Goal: Task Accomplishment & Management: Manage account settings

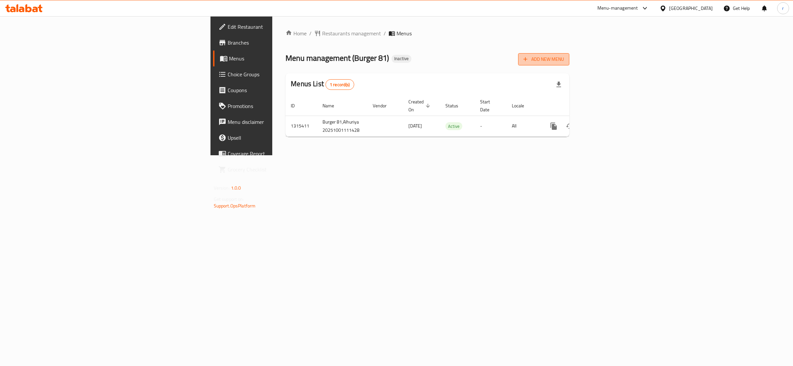
click at [564, 57] on span "Add New Menu" at bounding box center [543, 59] width 41 height 8
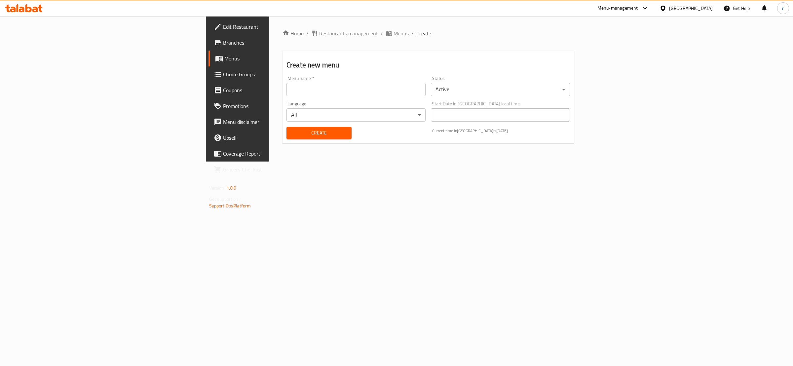
click at [286, 85] on input "text" at bounding box center [355, 89] width 139 height 13
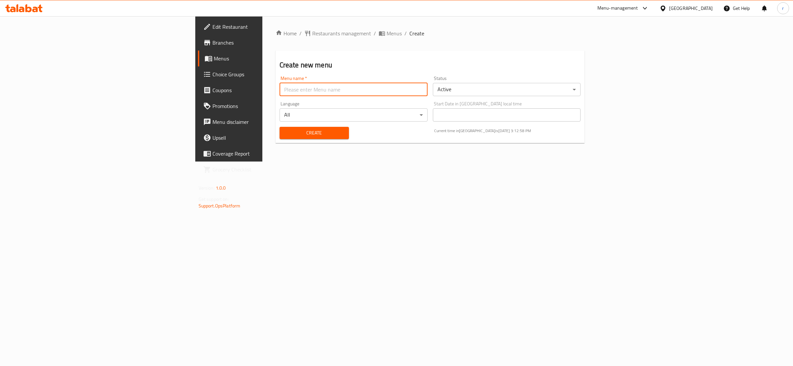
type input "rahma"
click at [285, 131] on span "Create" at bounding box center [314, 133] width 59 height 8
click at [214, 60] on span "Menus" at bounding box center [268, 59] width 109 height 8
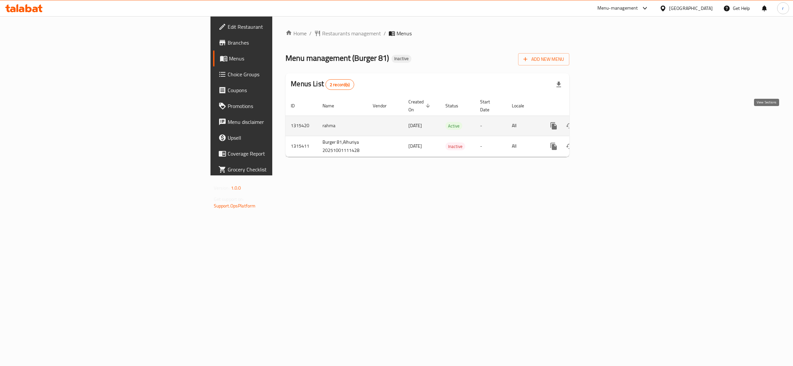
click at [609, 125] on link "enhanced table" at bounding box center [601, 126] width 16 height 16
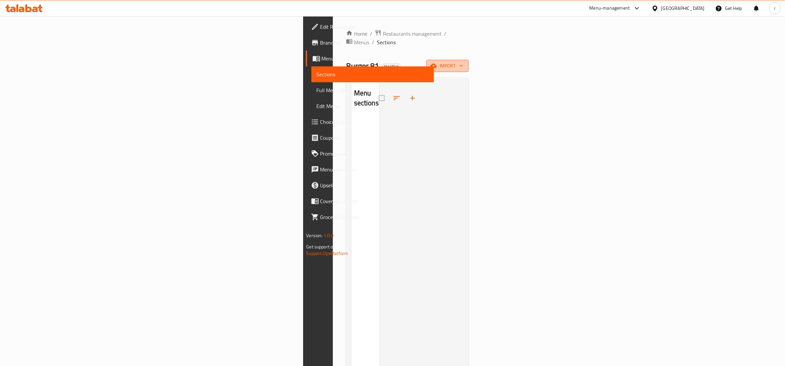
click at [469, 60] on button "import" at bounding box center [448, 66] width 42 height 12
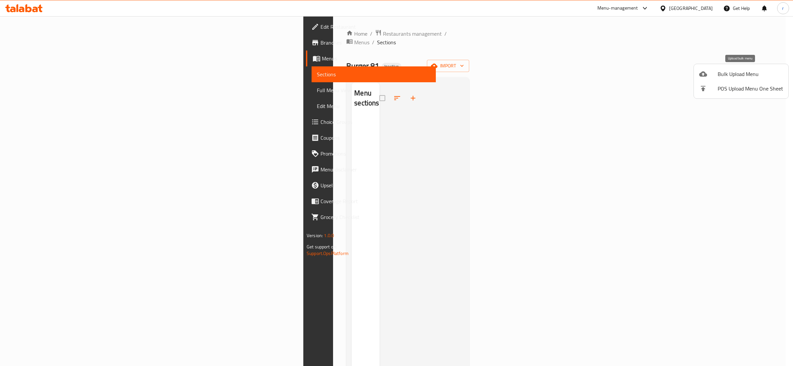
click at [725, 79] on li "Bulk Upload Menu" at bounding box center [741, 74] width 94 height 15
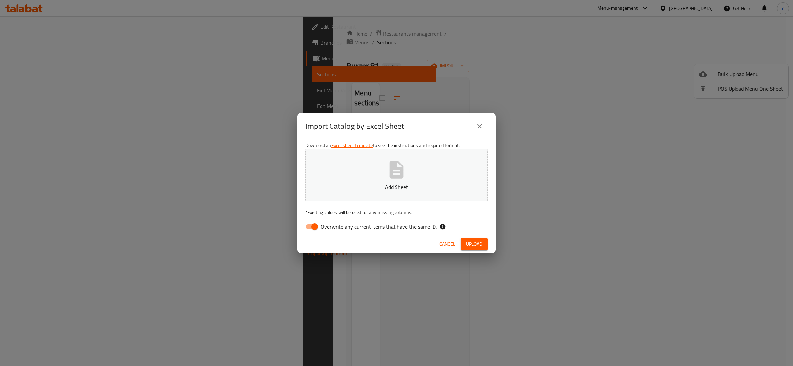
click at [312, 227] on input "Overwrite any current items that have the same ID." at bounding box center [315, 226] width 38 height 13
checkbox input "false"
click at [388, 171] on icon "button" at bounding box center [396, 169] width 21 height 21
click at [474, 248] on span "Upload" at bounding box center [474, 244] width 17 height 8
click at [482, 122] on icon "close" at bounding box center [480, 126] width 8 height 8
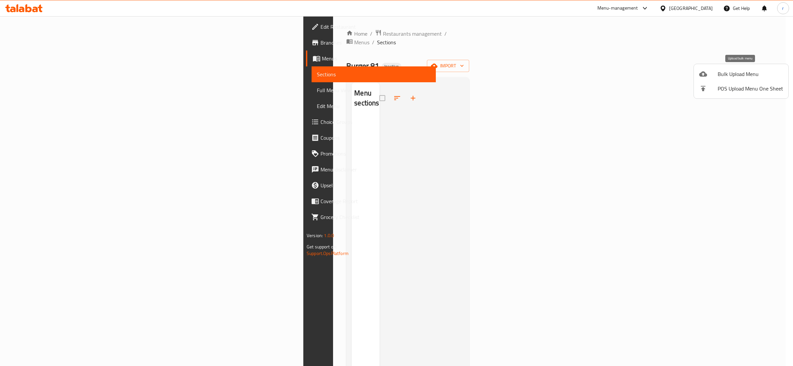
click at [738, 68] on li "Bulk Upload Menu" at bounding box center [741, 74] width 94 height 15
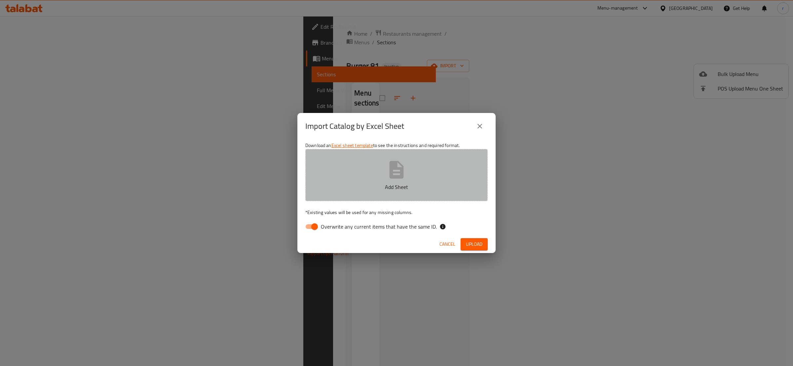
click at [344, 192] on button "Add Sheet" at bounding box center [396, 175] width 182 height 52
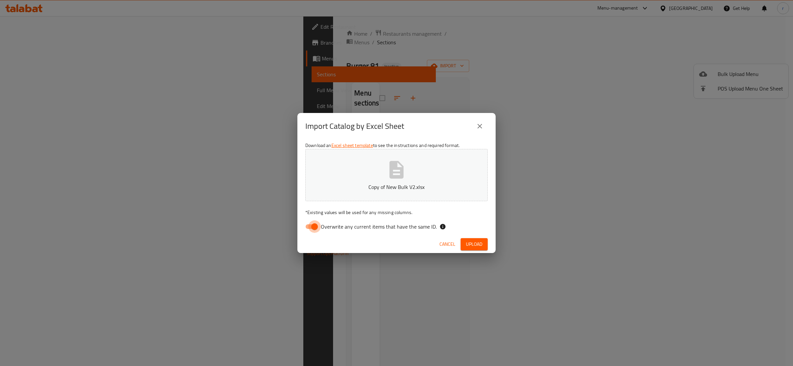
click at [309, 225] on input "Overwrite any current items that have the same ID." at bounding box center [315, 226] width 38 height 13
checkbox input "false"
click at [468, 243] on span "Upload" at bounding box center [474, 244] width 17 height 8
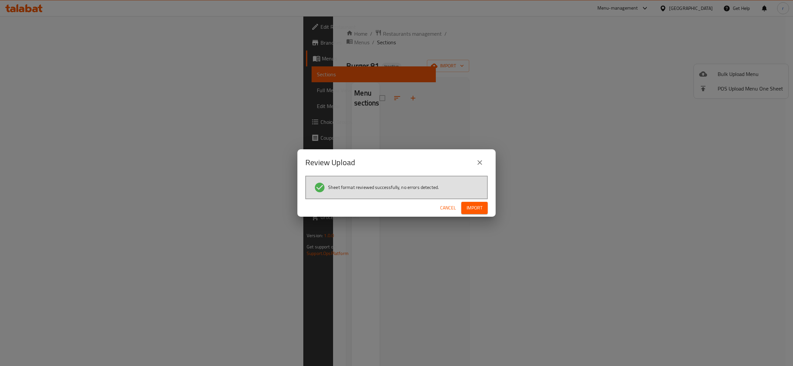
click at [468, 212] on button "Import" at bounding box center [474, 208] width 26 height 12
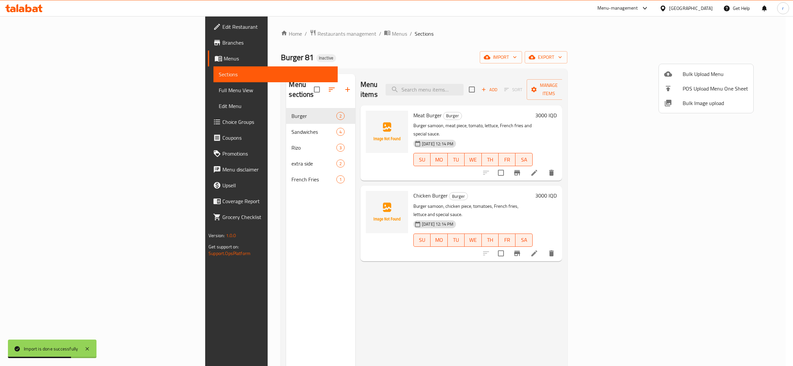
click at [192, 124] on div at bounding box center [396, 183] width 793 height 366
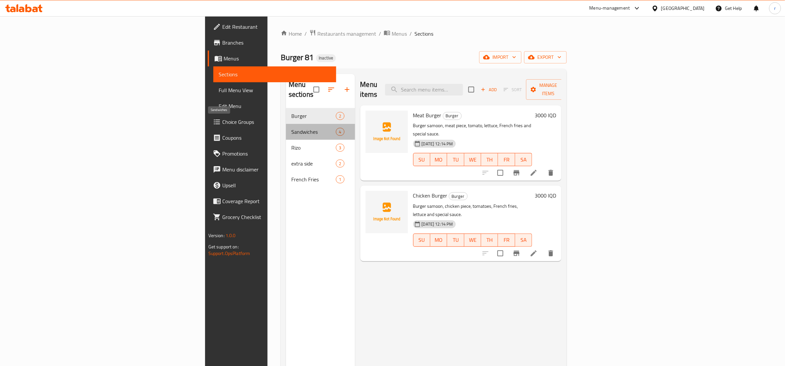
click at [291, 128] on span "Sandwiches" at bounding box center [313, 132] width 45 height 8
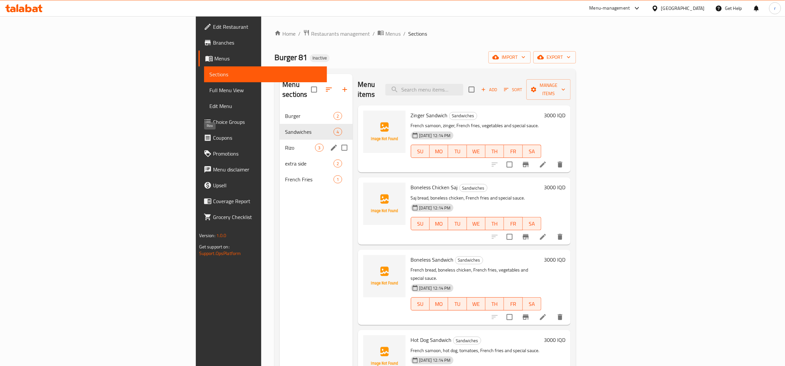
click at [285, 144] on span "Rizo" at bounding box center [300, 148] width 30 height 8
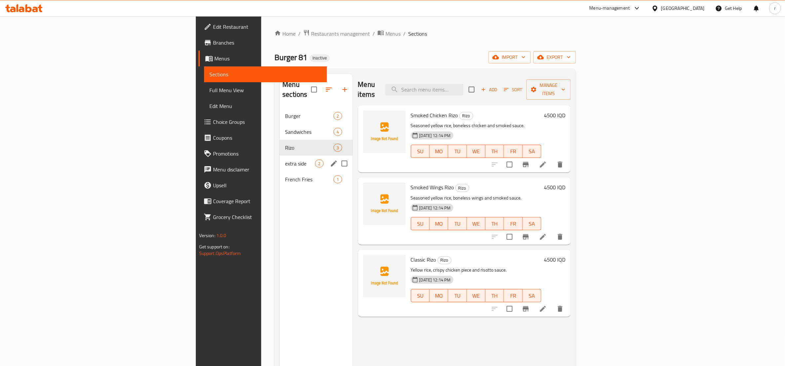
click at [280, 156] on div "extra side 2" at bounding box center [316, 164] width 73 height 16
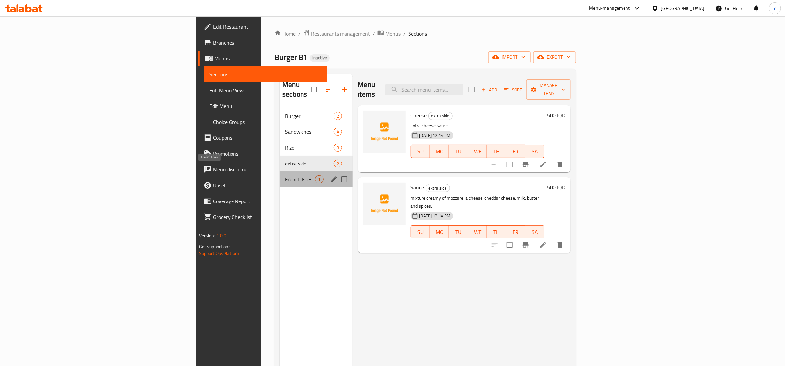
click at [285, 175] on span "French Fries" at bounding box center [300, 179] width 30 height 8
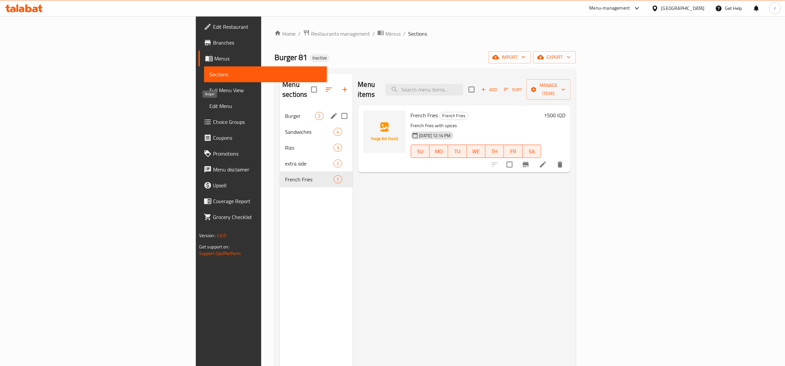
click at [285, 112] on span "Burger" at bounding box center [300, 116] width 30 height 8
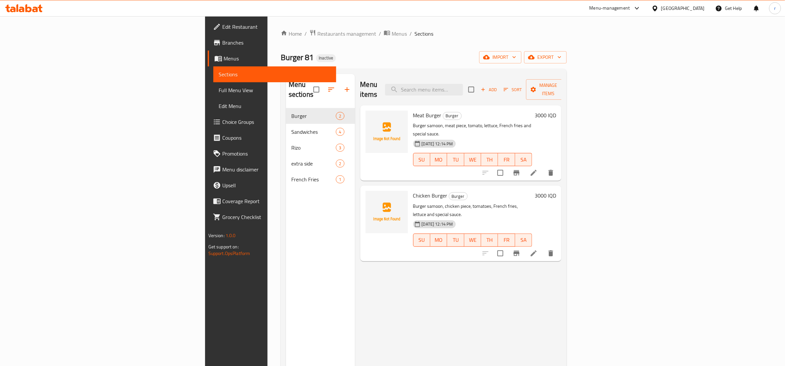
click at [362, 281] on div "Menu items Add Sort Manage items Meat Burger Burger Burger samoon, meat piece, …" at bounding box center [458, 257] width 207 height 366
click at [286, 212] on div "Menu sections Burger 2 Sandwiches 4 Rizo 3 extra side 2 French Fries 1" at bounding box center [320, 257] width 69 height 366
click at [443, 335] on div "Menu items Add Sort Manage items Meat Burger Burger Burger samoon, meat piece, …" at bounding box center [458, 257] width 207 height 366
click at [213, 83] on link "Full Menu View" at bounding box center [274, 90] width 123 height 16
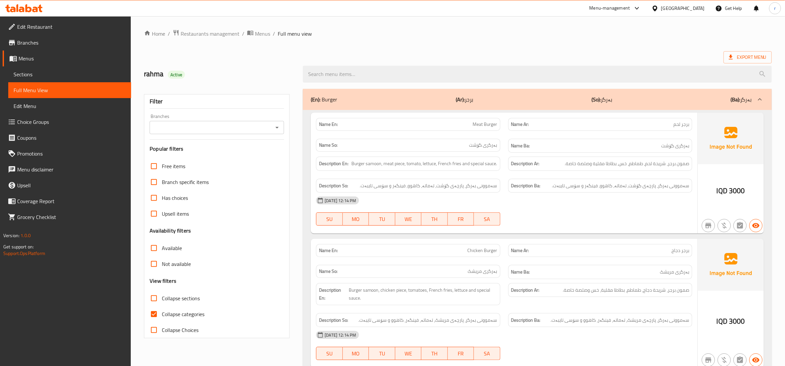
click at [153, 313] on input "Collapse categories" at bounding box center [154, 314] width 16 height 16
checkbox input "false"
click at [278, 130] on icon "Open" at bounding box center [277, 128] width 8 height 8
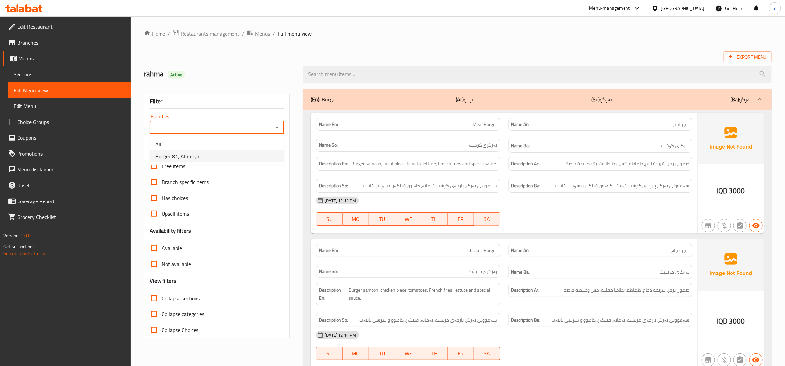
click at [250, 159] on li "Burger 81, Alhuriya" at bounding box center [217, 156] width 134 height 12
type input "B"
type input "Burger 81, Alhuriya"
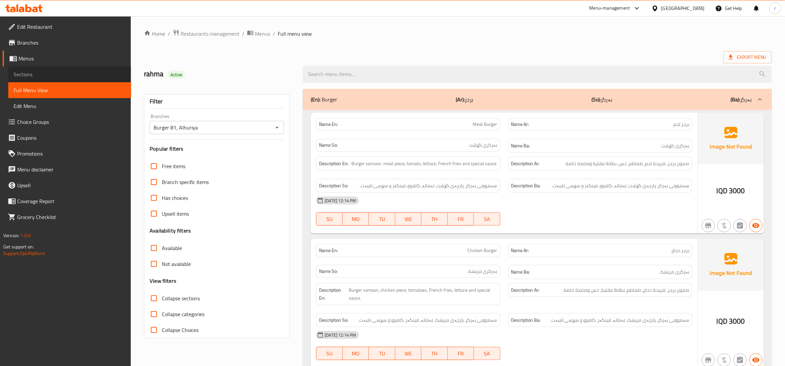
click at [26, 70] on span "Sections" at bounding box center [70, 74] width 112 height 8
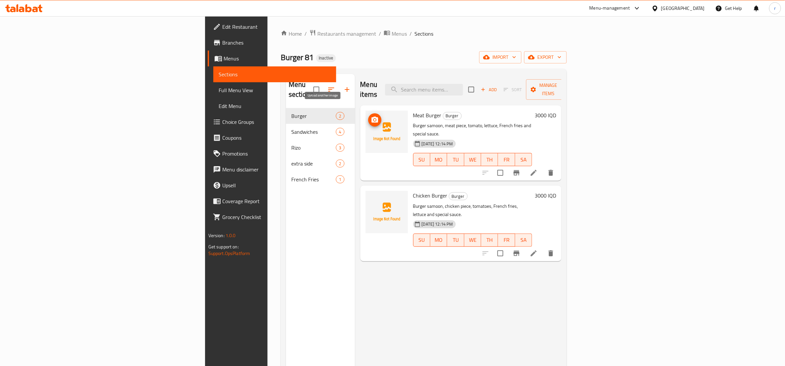
click at [371, 116] on icon "upload picture" at bounding box center [375, 120] width 8 height 8
click at [372, 117] on icon "upload picture" at bounding box center [375, 120] width 7 height 6
click at [372, 197] on icon "upload picture" at bounding box center [375, 200] width 7 height 6
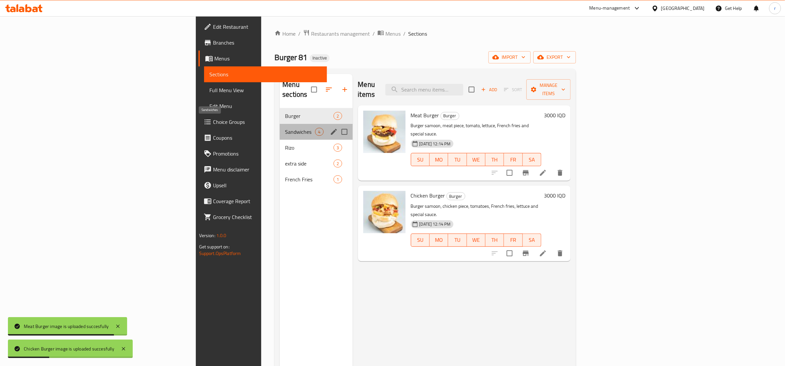
click at [285, 128] on span "Sandwiches" at bounding box center [300, 132] width 30 height 8
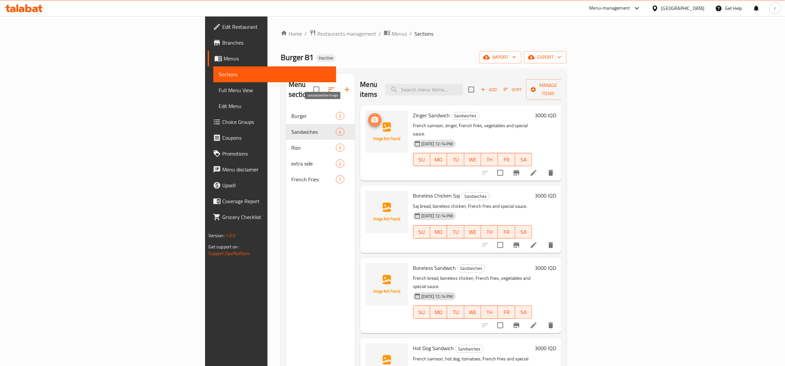
click at [372, 117] on icon "upload picture" at bounding box center [375, 120] width 7 height 6
click at [366, 191] on img at bounding box center [387, 212] width 42 height 42
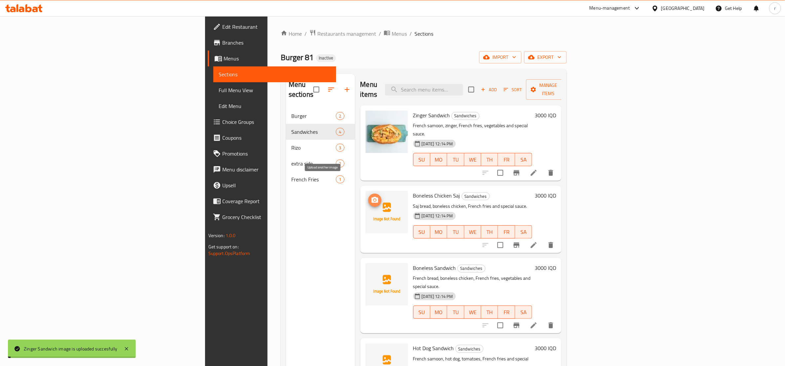
click at [371, 196] on icon "upload picture" at bounding box center [375, 200] width 8 height 8
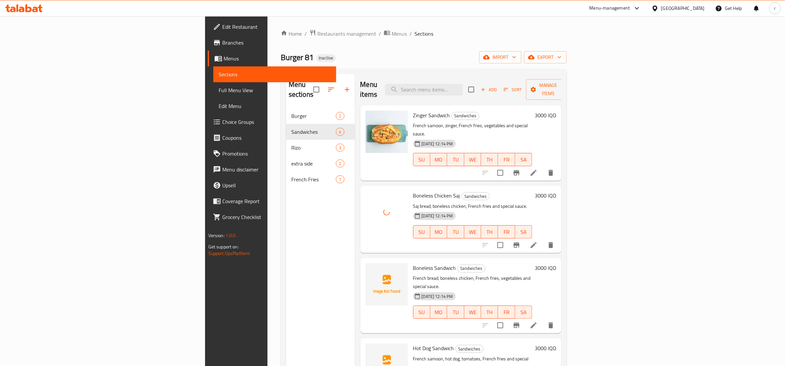
click at [413, 191] on span "Boneless Chicken Saj" at bounding box center [436, 196] width 47 height 10
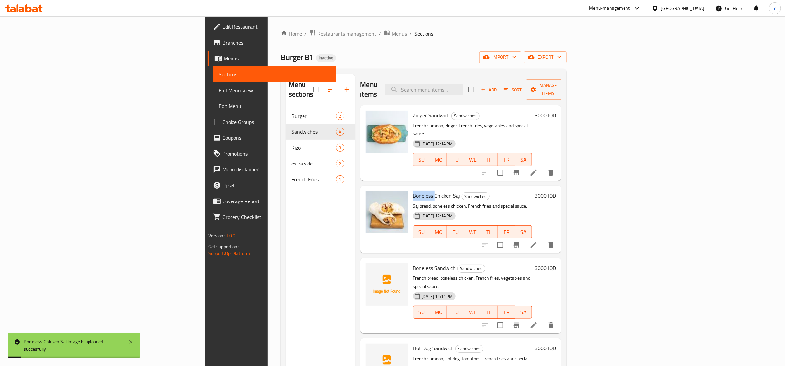
copy span "Boneless"
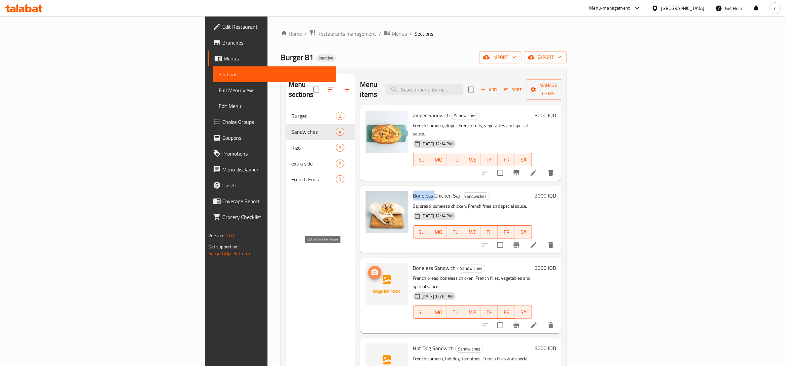
click at [371, 269] on icon "upload picture" at bounding box center [375, 273] width 8 height 8
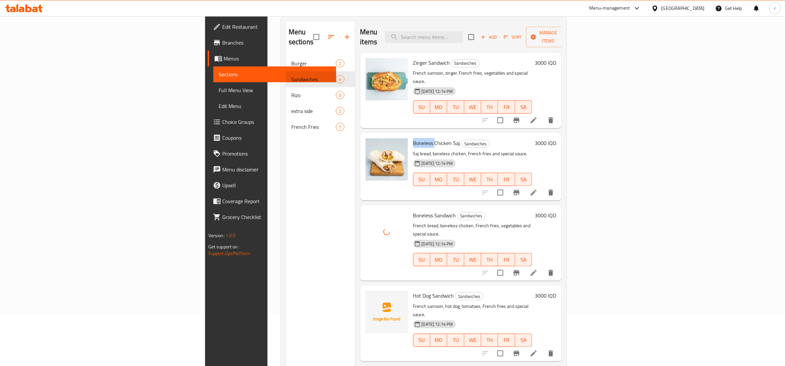
scroll to position [93, 0]
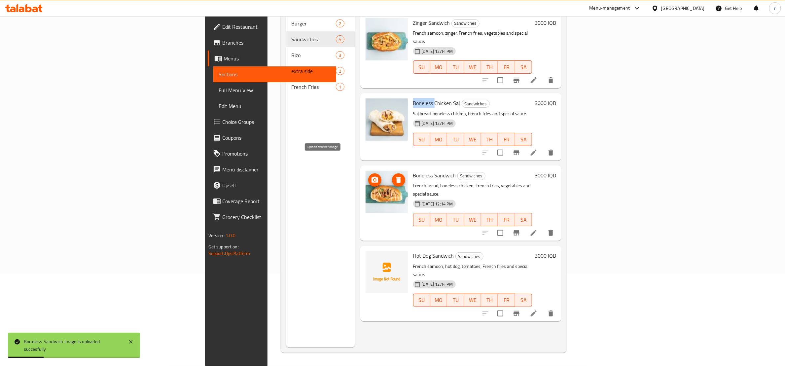
click at [371, 176] on icon "upload picture" at bounding box center [375, 180] width 8 height 8
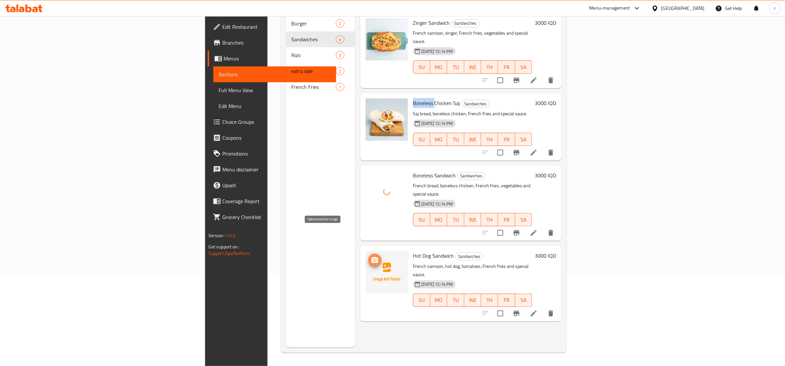
click at [372, 257] on icon "upload picture" at bounding box center [375, 260] width 7 height 6
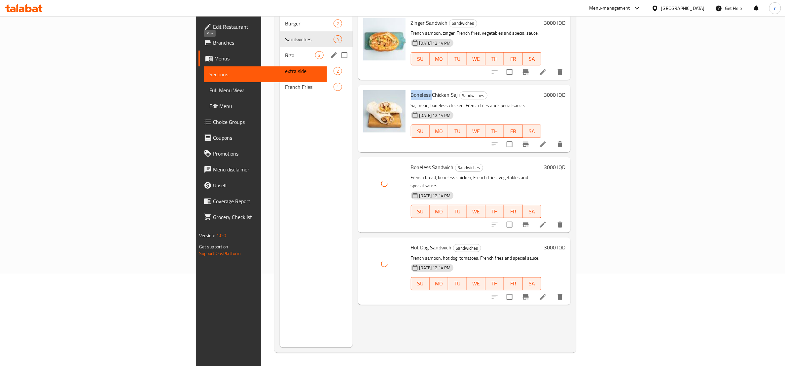
click at [285, 51] on span "Rizo" at bounding box center [300, 55] width 30 height 8
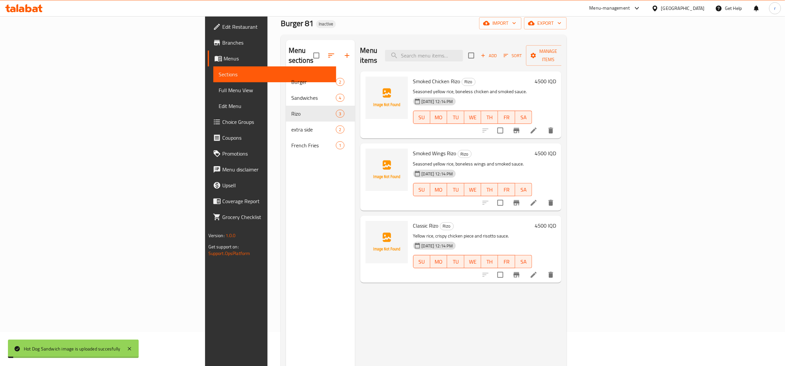
scroll to position [10, 0]
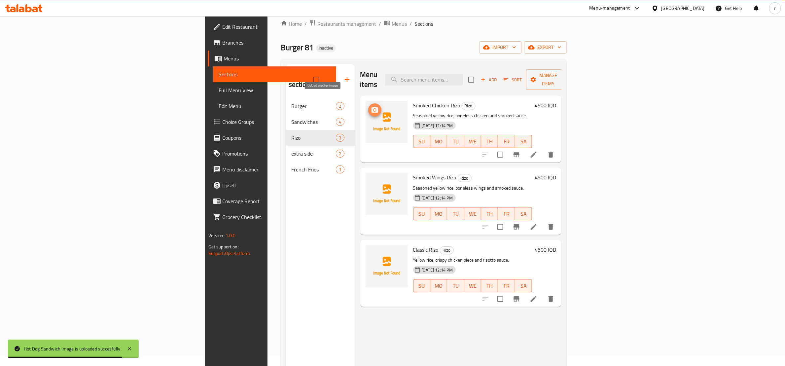
click at [372, 107] on icon "upload picture" at bounding box center [375, 110] width 7 height 6
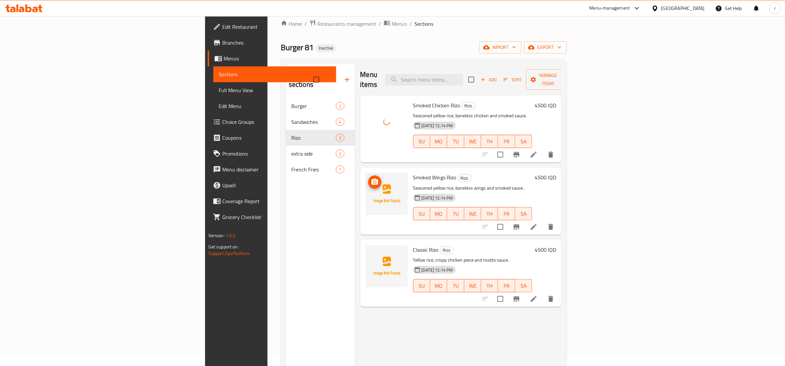
click at [371, 178] on icon "upload picture" at bounding box center [375, 182] width 8 height 8
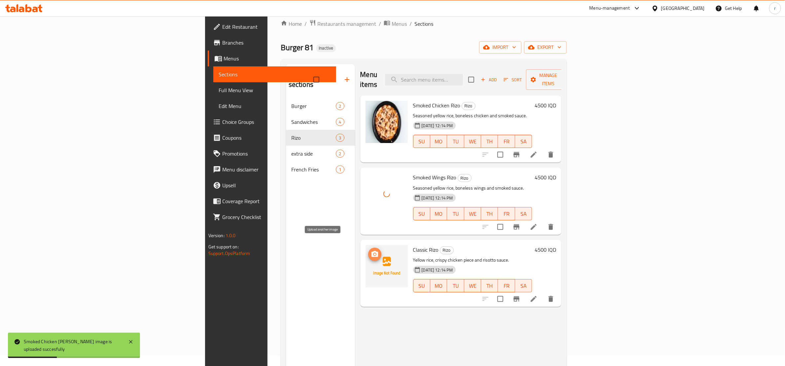
click at [371, 250] on icon "upload picture" at bounding box center [375, 254] width 8 height 8
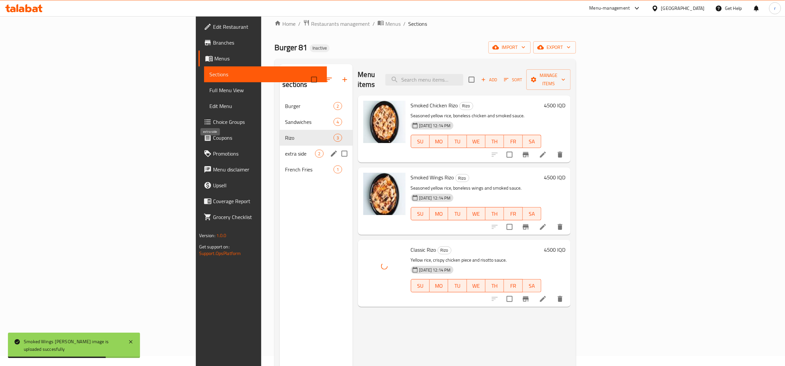
click at [285, 150] on span "extra side" at bounding box center [300, 154] width 30 height 8
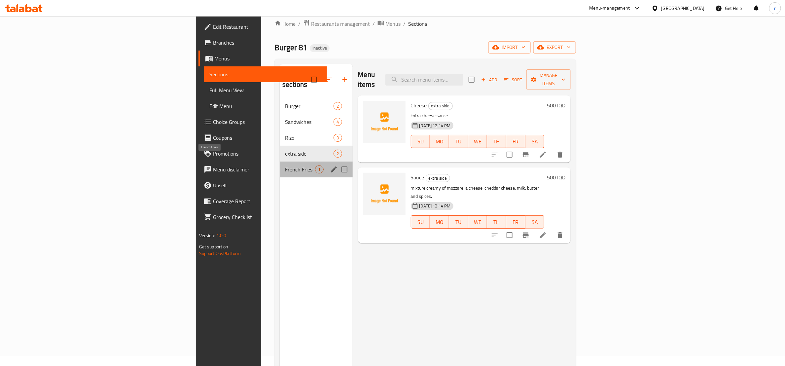
click at [285, 166] on span "French Fries" at bounding box center [300, 170] width 30 height 8
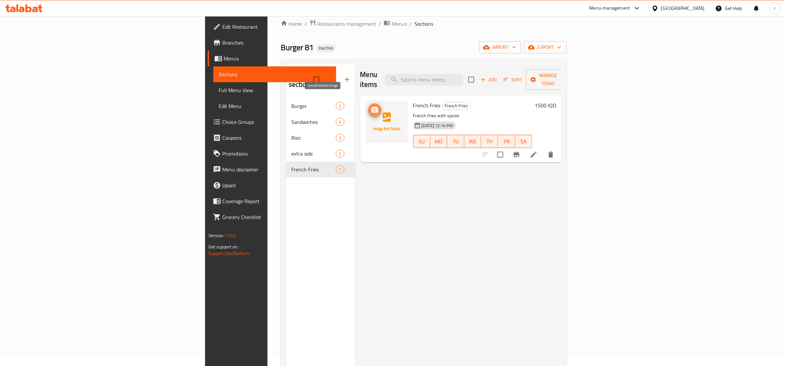
click at [368, 106] on span "upload picture" at bounding box center [374, 110] width 13 height 8
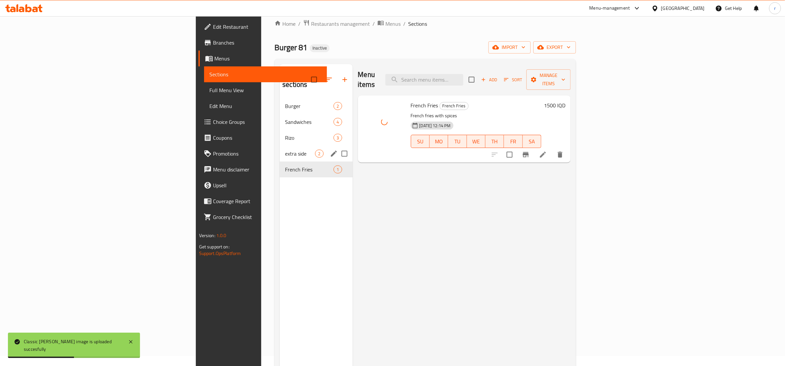
click at [280, 148] on div "extra side 2" at bounding box center [316, 154] width 73 height 16
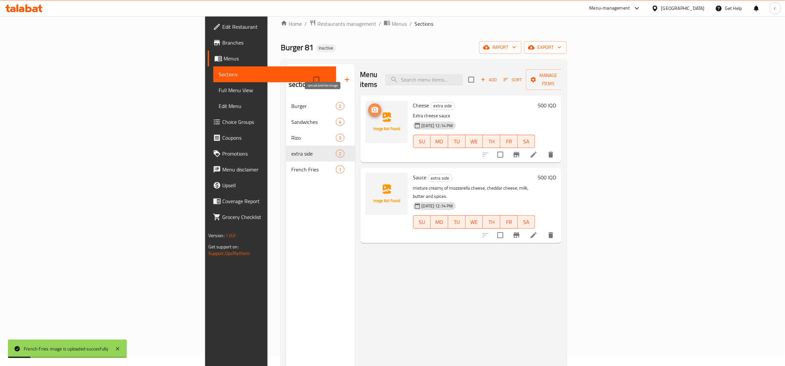
click at [371, 106] on icon "upload picture" at bounding box center [375, 110] width 8 height 8
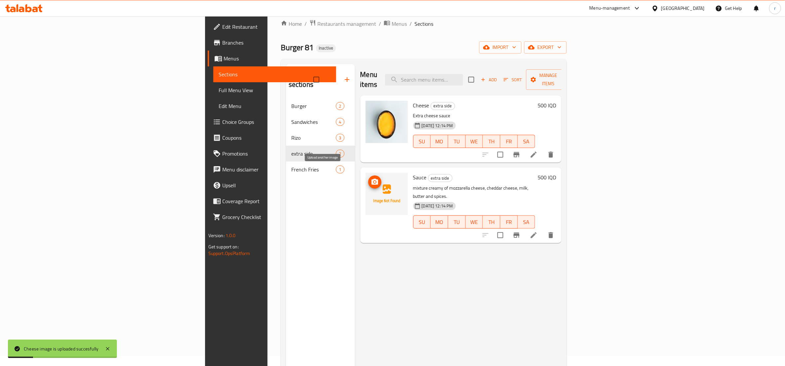
click at [371, 178] on icon "upload picture" at bounding box center [375, 182] width 8 height 8
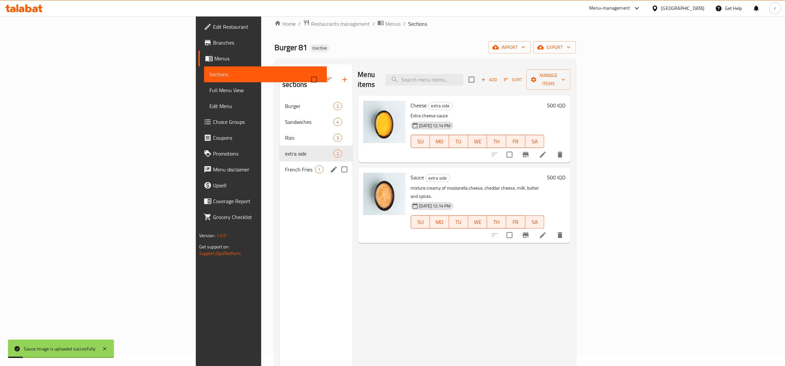
click at [280, 164] on div "French Fries 1" at bounding box center [316, 170] width 73 height 16
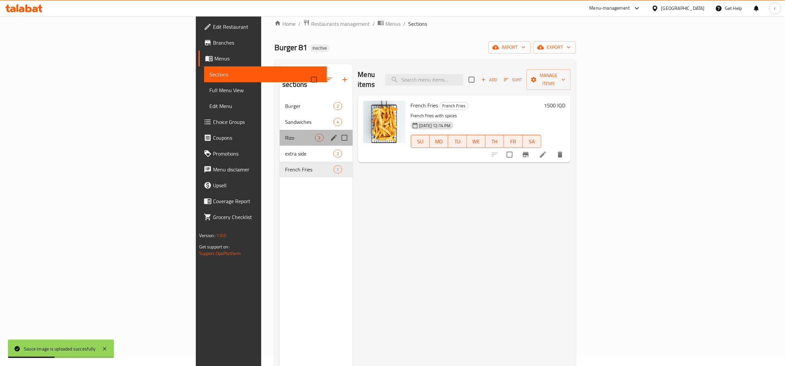
click at [280, 134] on div "Rizo 3" at bounding box center [316, 138] width 73 height 16
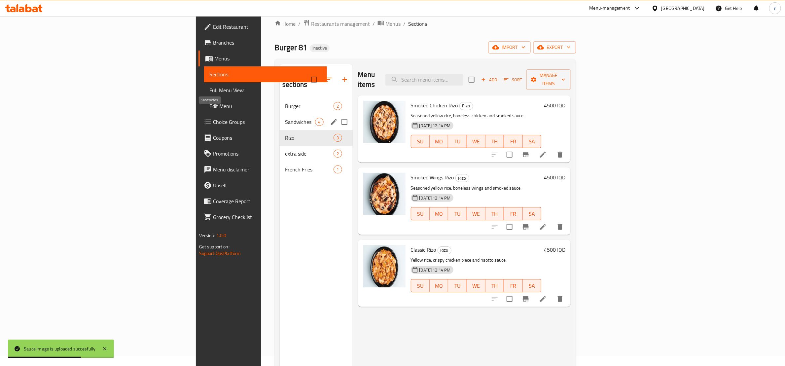
click at [285, 118] on span "Sandwiches" at bounding box center [300, 122] width 30 height 8
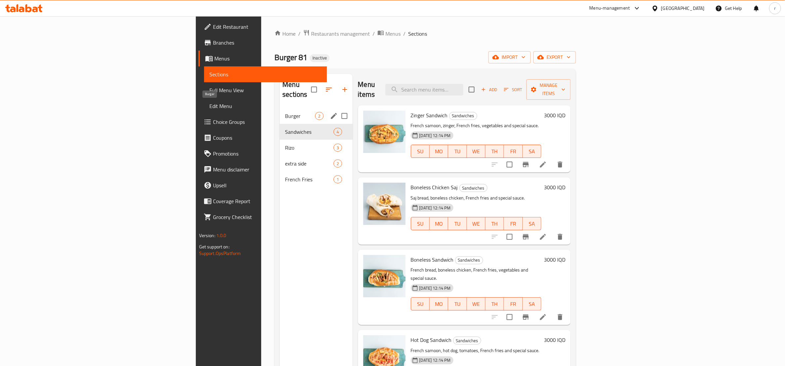
click at [285, 112] on span "Burger" at bounding box center [300, 116] width 30 height 8
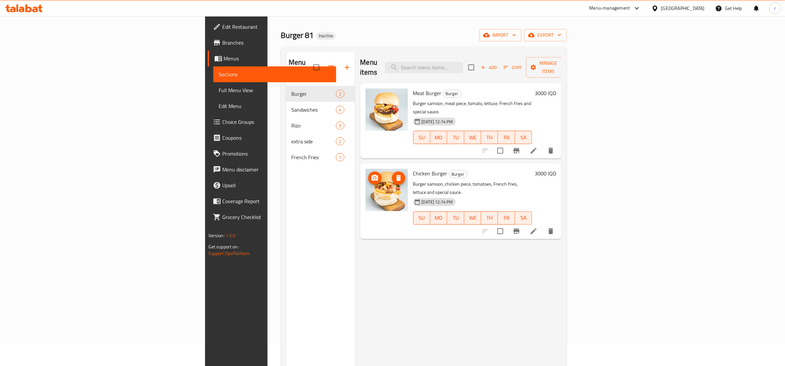
scroll to position [83, 0]
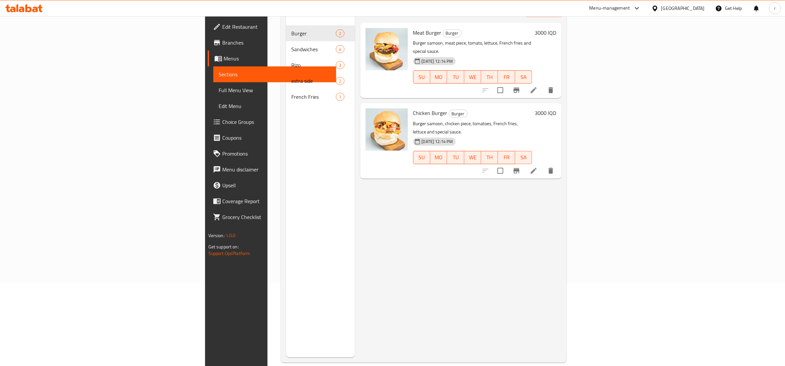
click at [213, 94] on link "Full Menu View" at bounding box center [274, 90] width 123 height 16
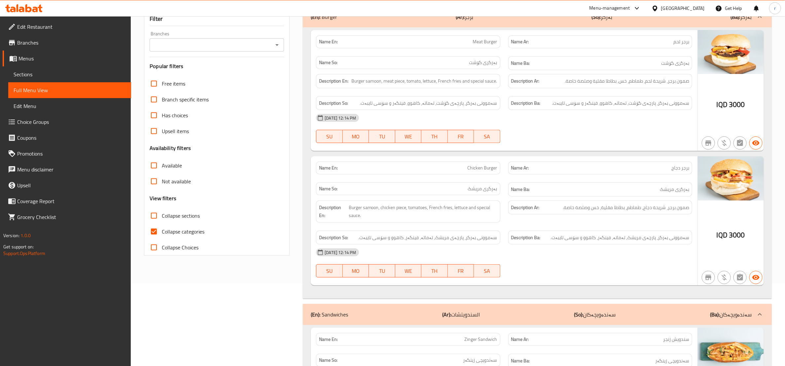
click at [154, 232] on input "Collapse categories" at bounding box center [154, 232] width 16 height 16
checkbox input "false"
click at [278, 45] on icon "Open" at bounding box center [277, 45] width 3 height 2
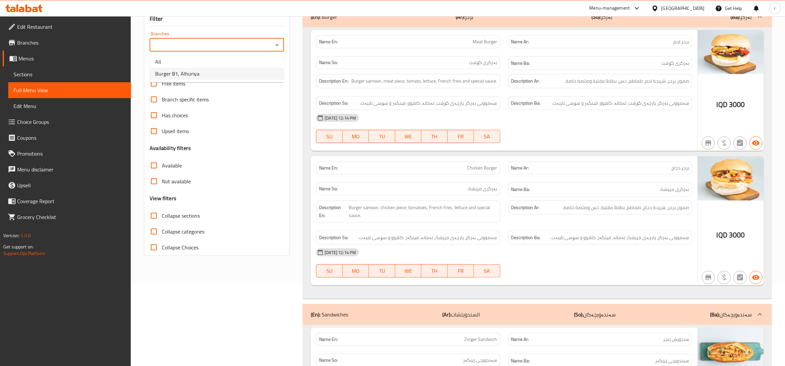
click at [256, 75] on li "Burger 81, Alhuriya" at bounding box center [217, 74] width 134 height 12
type input "Burger 81, Alhuriya"
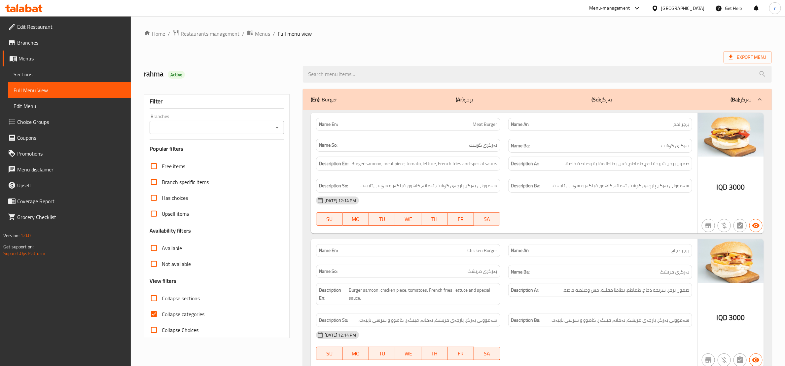
click at [581, 208] on div "[DATE] 12:14 PM" at bounding box center [504, 201] width 384 height 16
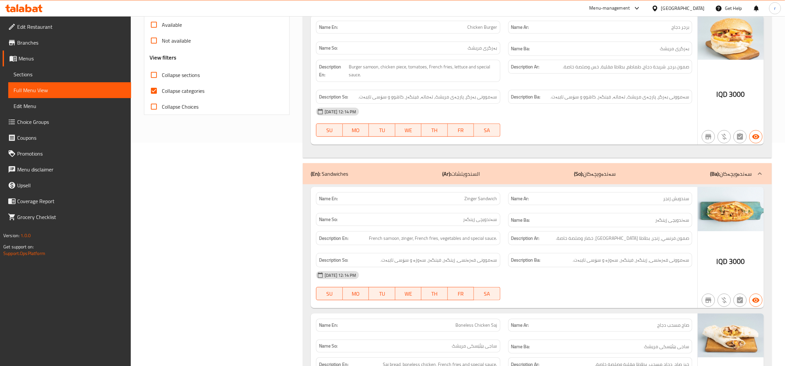
scroll to position [248, 0]
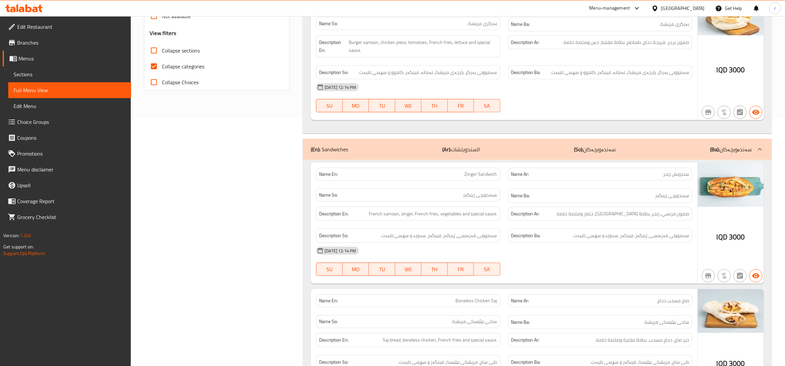
click at [34, 77] on span "Sections" at bounding box center [70, 74] width 112 height 8
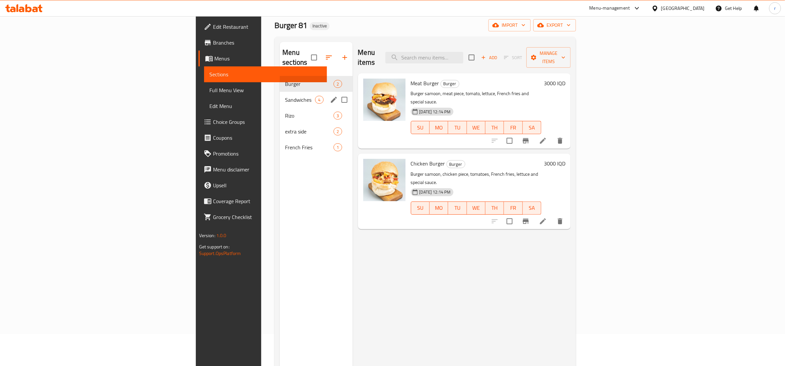
scroll to position [10, 0]
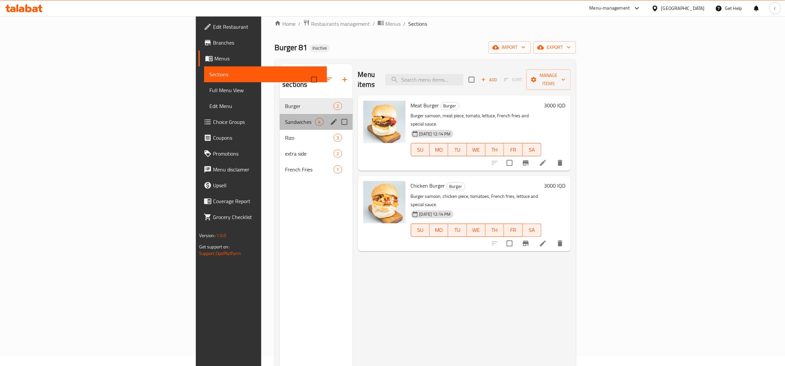
click at [280, 114] on div "Sandwiches 4" at bounding box center [316, 122] width 73 height 16
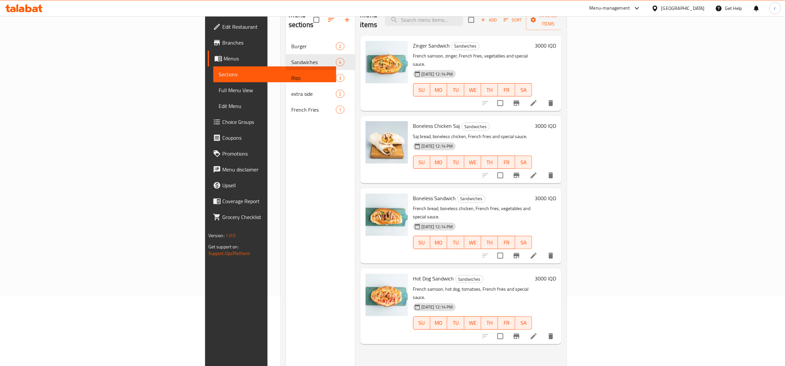
scroll to position [93, 0]
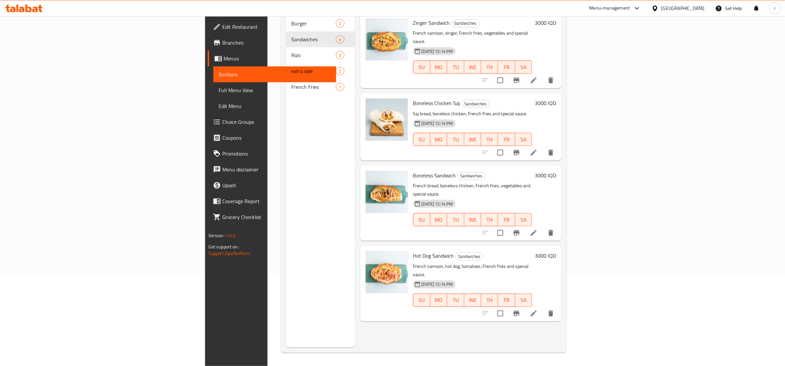
click at [543, 227] on li at bounding box center [534, 233] width 19 height 12
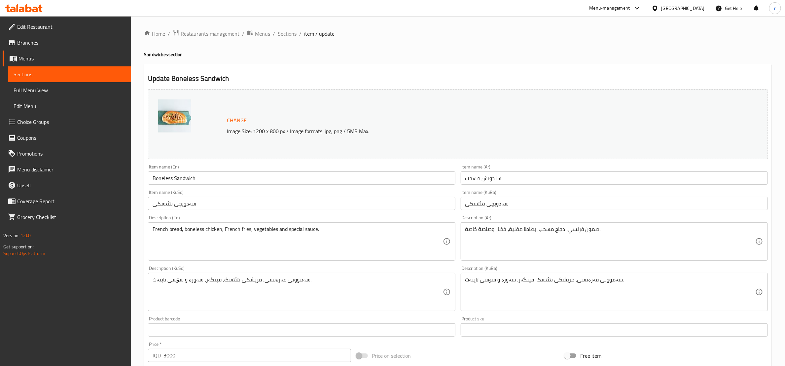
click at [38, 91] on span "Full Menu View" at bounding box center [70, 90] width 112 height 8
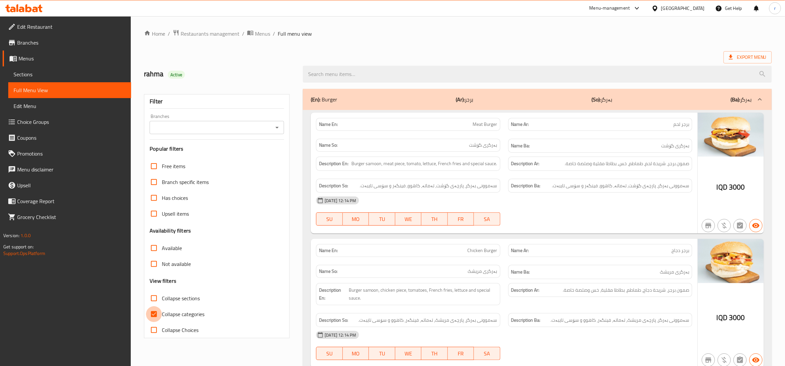
click at [154, 316] on input "Collapse categories" at bounding box center [154, 314] width 16 height 16
checkbox input "false"
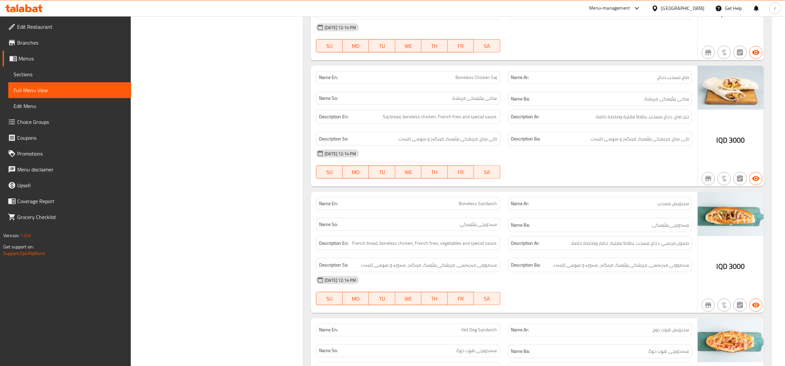
scroll to position [496, 0]
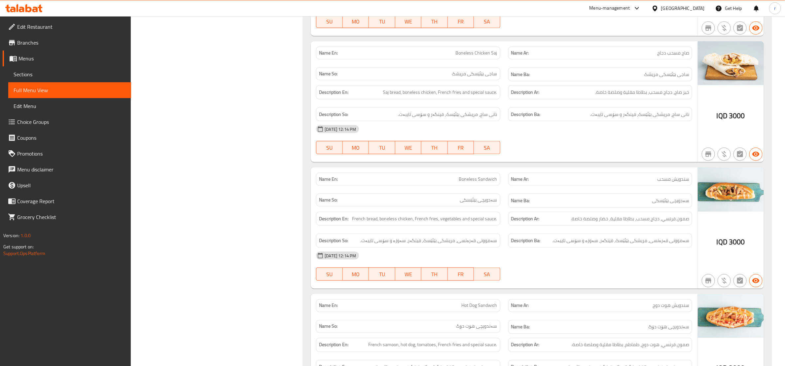
click at [671, 183] on span "سندويش مسحب" at bounding box center [674, 179] width 32 height 7
click at [52, 70] on span "Sections" at bounding box center [70, 74] width 112 height 8
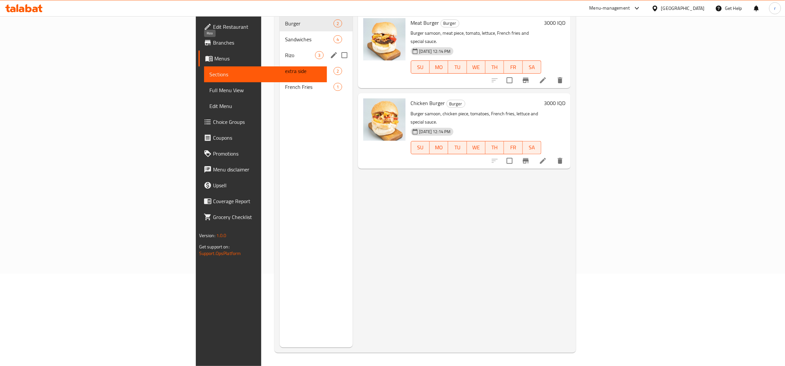
click at [285, 51] on span "Rizo" at bounding box center [300, 55] width 30 height 8
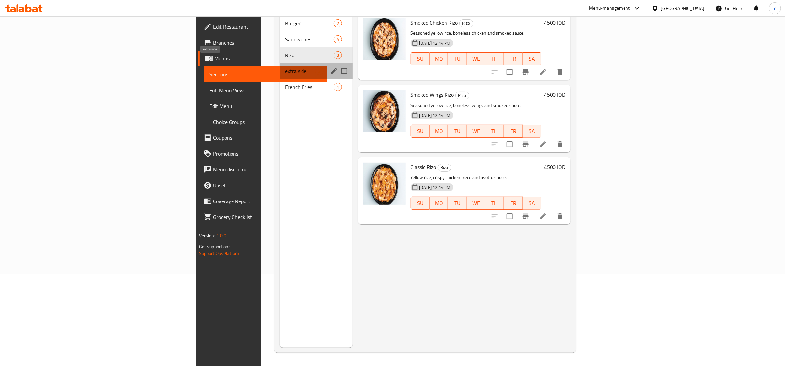
click at [285, 67] on span "extra side" at bounding box center [300, 71] width 30 height 8
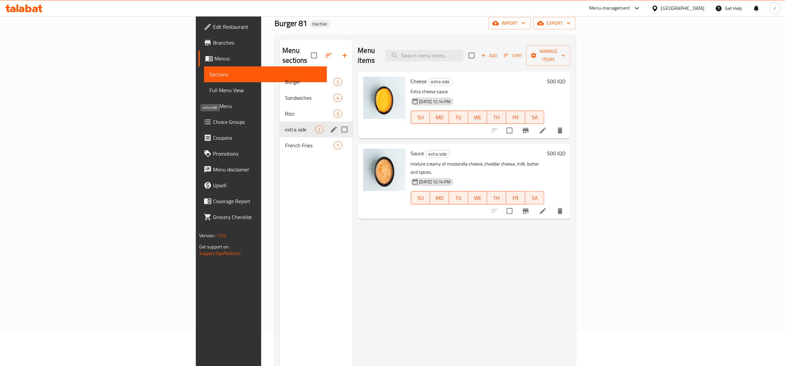
scroll to position [10, 0]
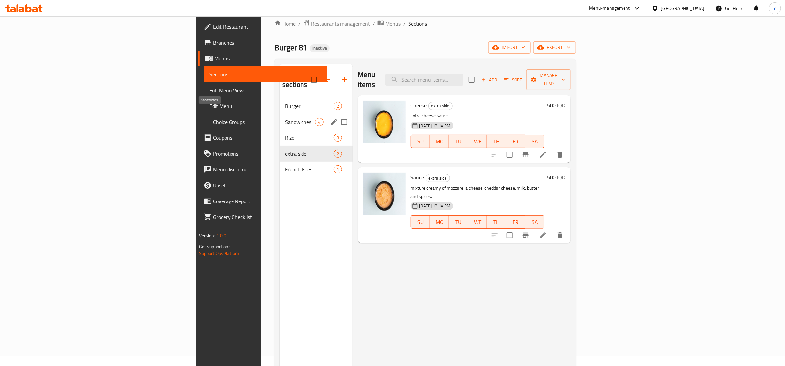
click at [285, 118] on span "Sandwiches" at bounding box center [300, 122] width 30 height 8
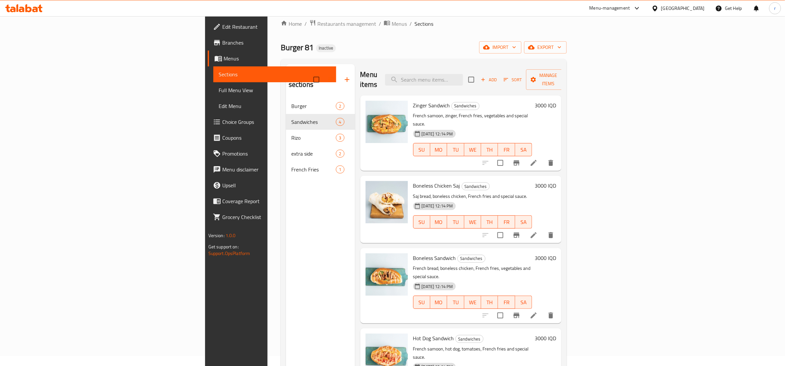
click at [543, 310] on li at bounding box center [534, 316] width 19 height 12
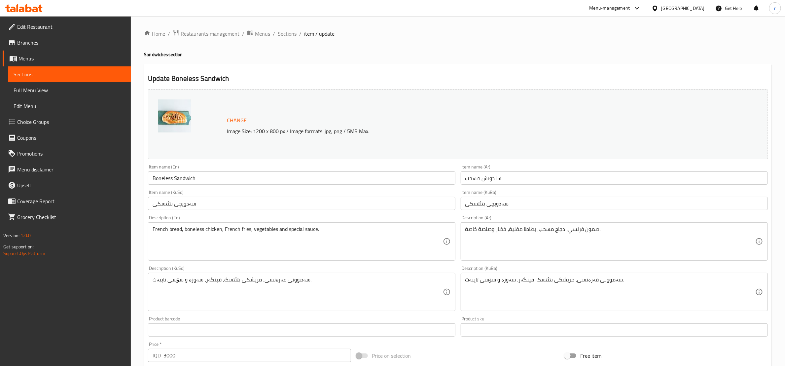
click at [291, 36] on span "Sections" at bounding box center [287, 34] width 19 height 8
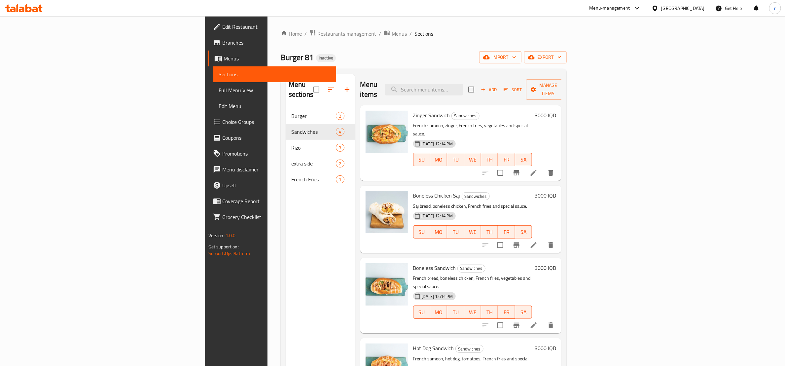
scroll to position [83, 0]
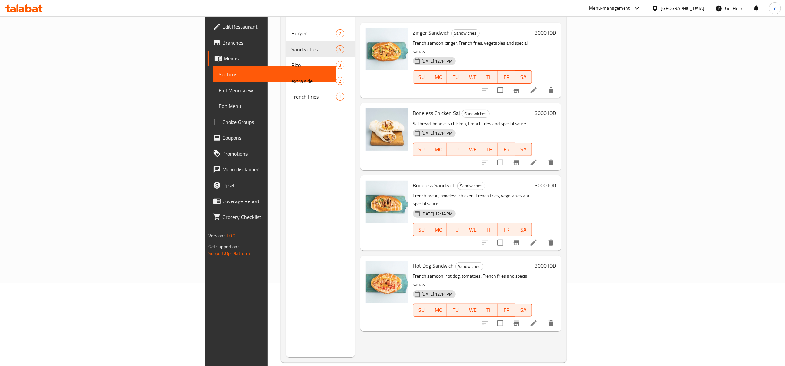
click at [219, 86] on span "Full Menu View" at bounding box center [275, 90] width 112 height 8
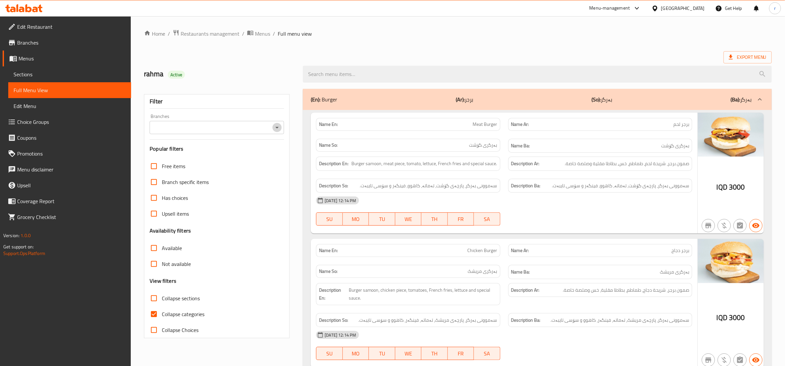
click at [276, 131] on icon "Open" at bounding box center [277, 128] width 8 height 8
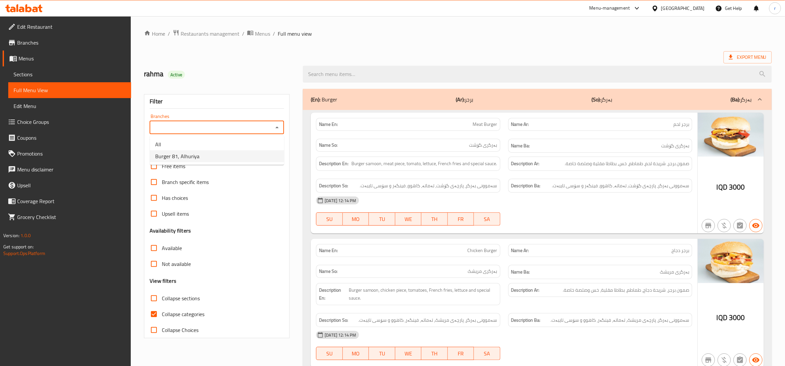
click at [267, 156] on li "Burger 81, Alhuriya" at bounding box center [217, 156] width 134 height 12
type input "Burger 81, Alhuriya"
click at [162, 314] on input "Collapse categories" at bounding box center [154, 314] width 16 height 16
checkbox input "false"
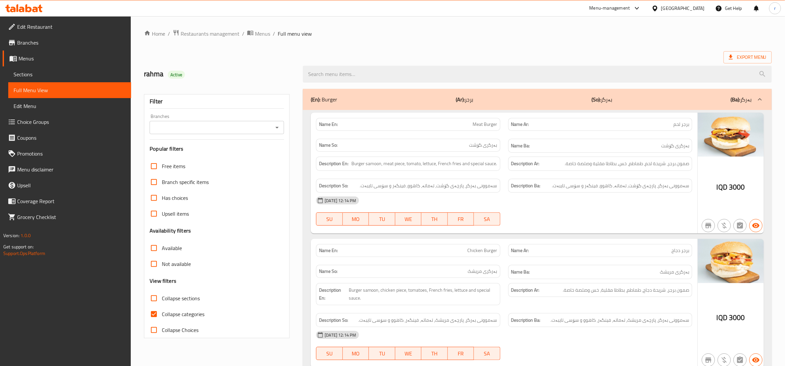
click at [156, 314] on input "Collapse categories" at bounding box center [154, 314] width 16 height 16
checkbox input "false"
click at [275, 131] on icon "Open" at bounding box center [277, 128] width 8 height 8
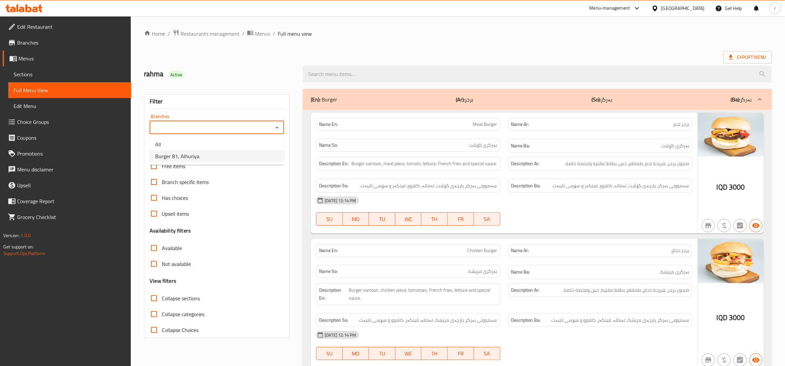
click at [265, 158] on li "Burger 81, Alhuriya" at bounding box center [217, 156] width 134 height 12
type input "Burger 81, Alhuriya"
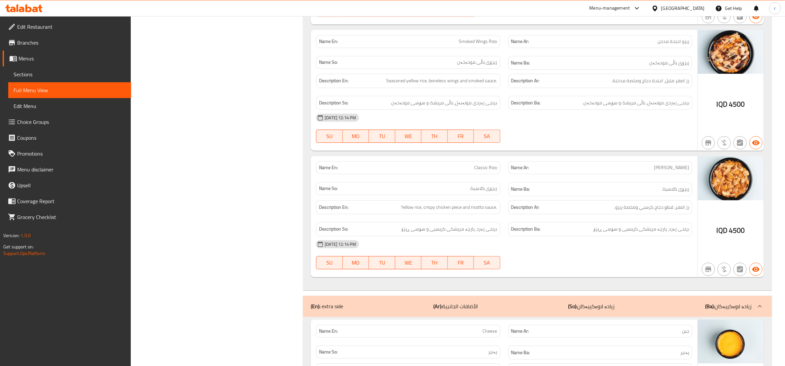
scroll to position [1074, 0]
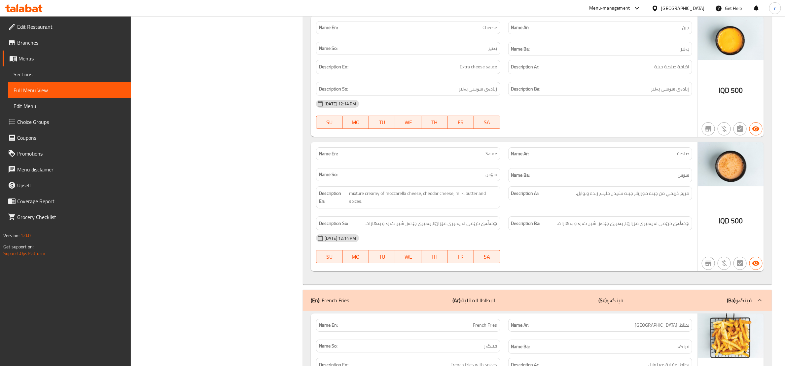
scroll to position [1322, 0]
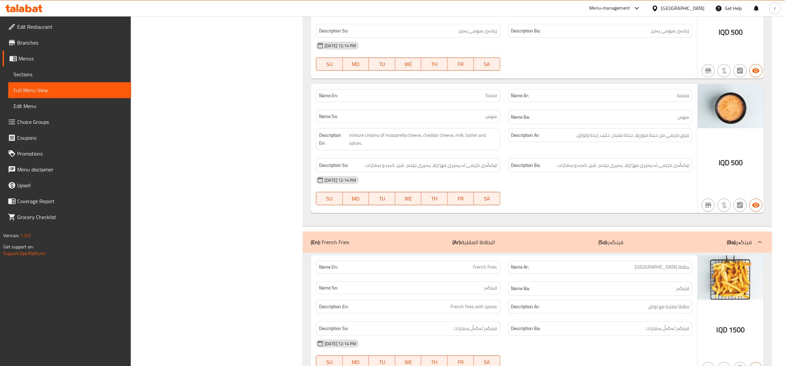
scroll to position [1463, 0]
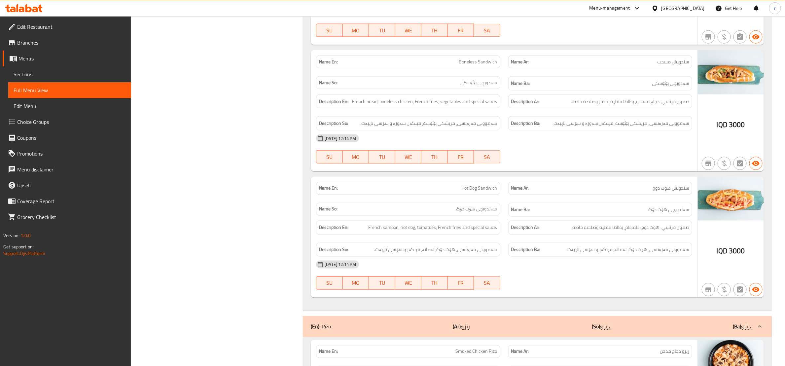
scroll to position [578, 0]
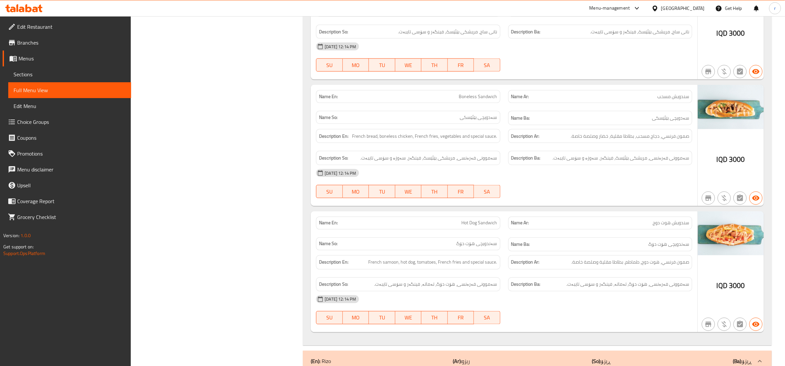
click at [57, 72] on span "Sections" at bounding box center [70, 74] width 112 height 8
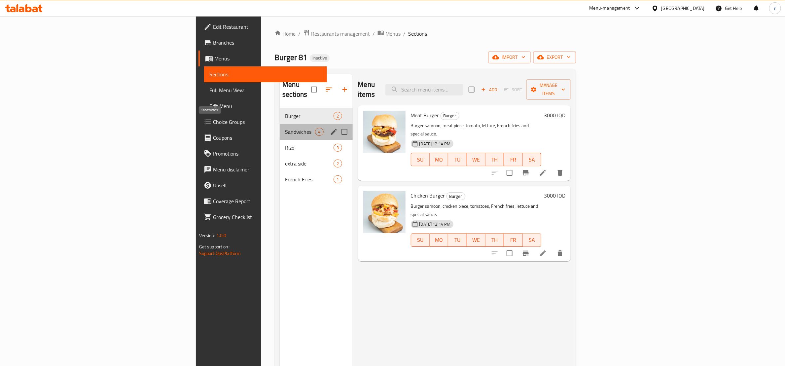
click at [285, 128] on span "Sandwiches" at bounding box center [300, 132] width 30 height 8
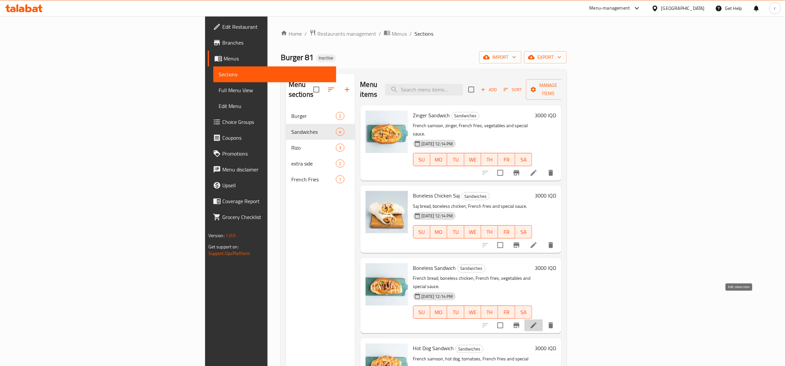
click at [538, 321] on icon at bounding box center [534, 325] width 8 height 8
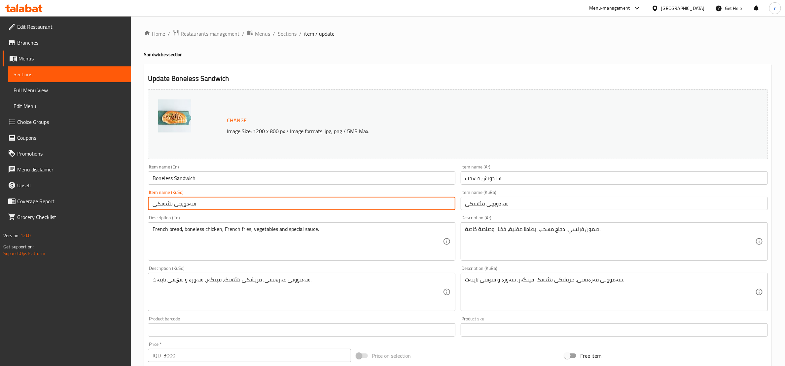
click at [229, 210] on input "سەدویچی بێئێسکی" at bounding box center [301, 203] width 307 height 13
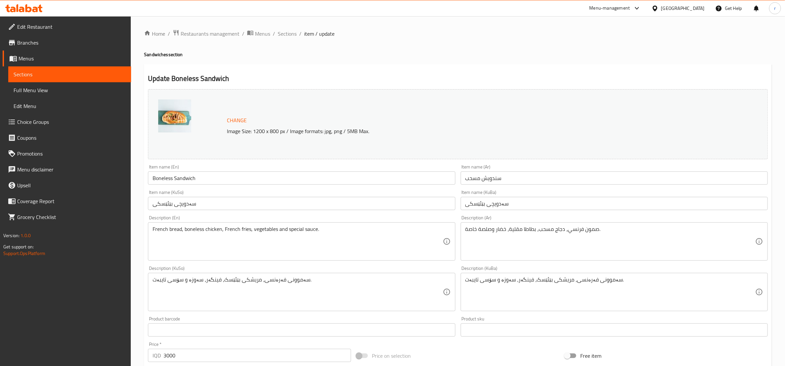
click at [280, 275] on div "سەموونی فەرەنسی، مریشکی بێئێسک، فینگەر، سەوزە و سۆسی تایبەت. Description (KuSo)" at bounding box center [301, 292] width 307 height 38
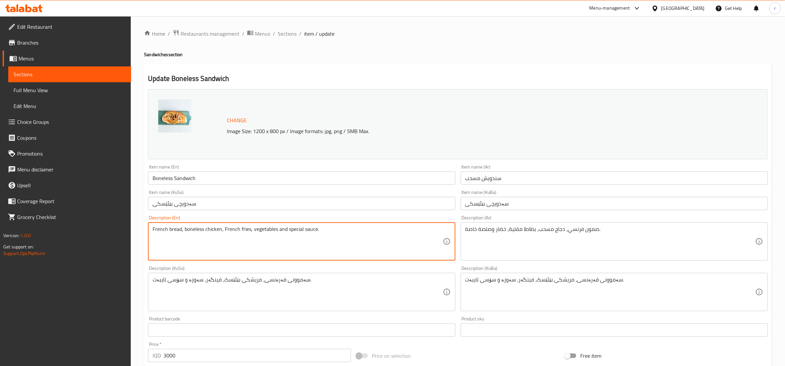
click at [172, 226] on textarea "French bread, boneless chicken, French fries, vegetables and special sauce." at bounding box center [298, 241] width 290 height 31
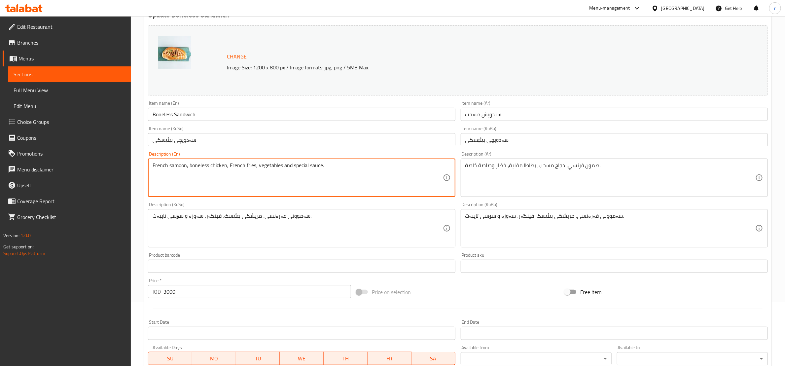
scroll to position [165, 0]
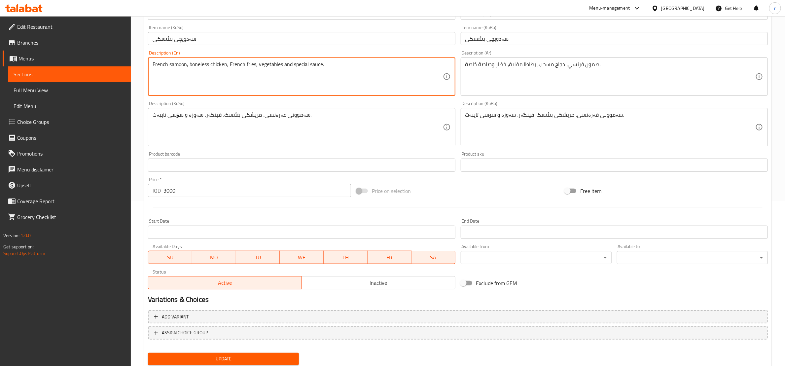
type textarea "French samoon, boneless chicken, French fries, vegetables and special sauce."
click at [232, 358] on span "Update" at bounding box center [223, 359] width 140 height 8
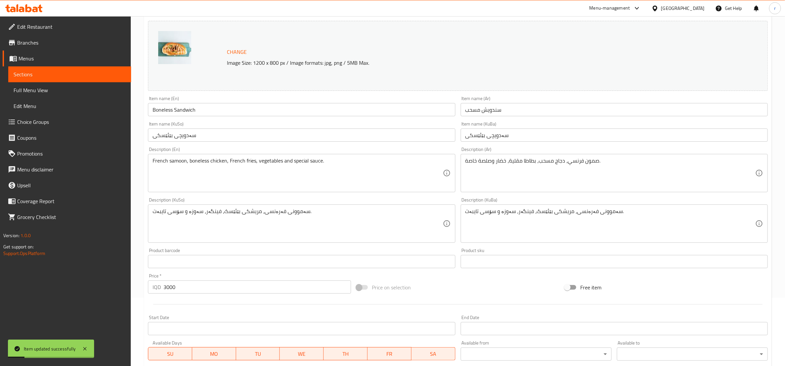
scroll to position [0, 0]
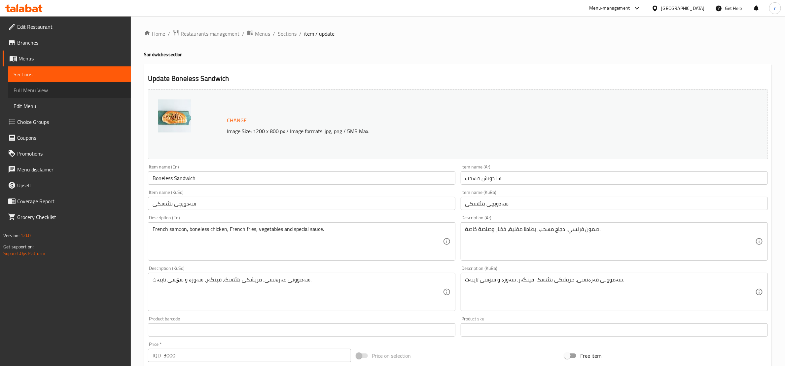
click at [75, 87] on span "Full Menu View" at bounding box center [70, 90] width 112 height 8
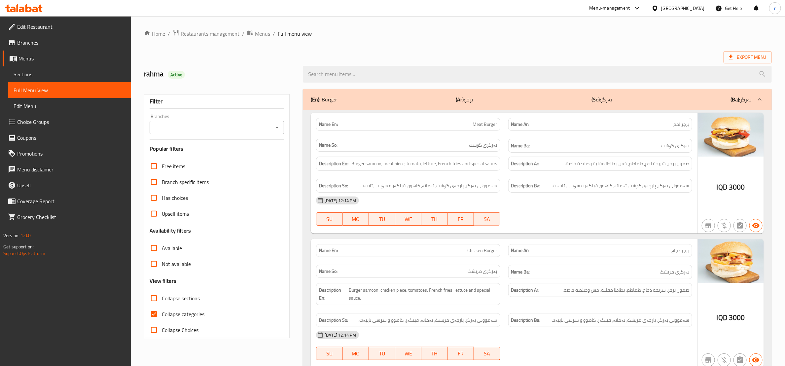
click at [155, 315] on input "Collapse categories" at bounding box center [154, 314] width 16 height 16
checkbox input "false"
click at [280, 129] on icon "Open" at bounding box center [277, 128] width 8 height 8
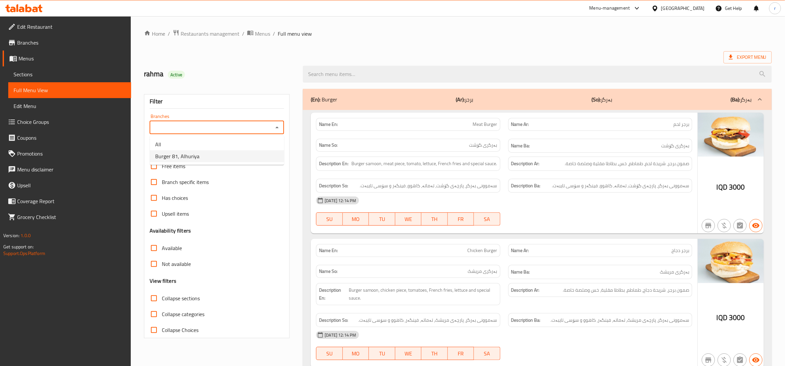
click at [260, 160] on li "Burger 81, Alhuriya" at bounding box center [217, 156] width 134 height 12
type input "Burger 81, Alhuriya"
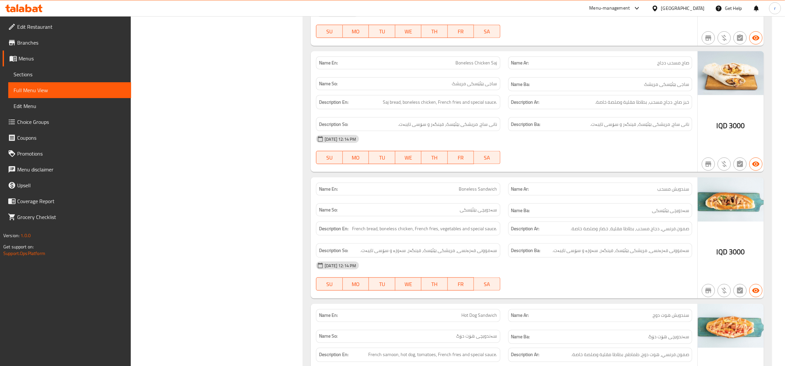
scroll to position [496, 0]
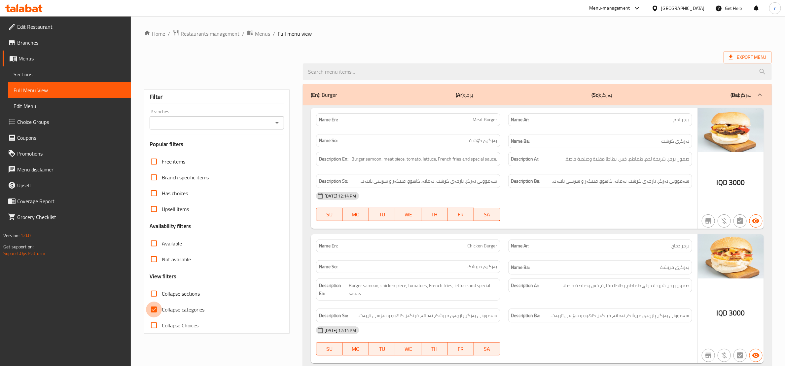
click at [152, 309] on input "Collapse categories" at bounding box center [154, 310] width 16 height 16
checkbox input "false"
click at [279, 128] on div at bounding box center [277, 122] width 9 height 9
click at [276, 119] on icon "Open" at bounding box center [277, 123] width 8 height 8
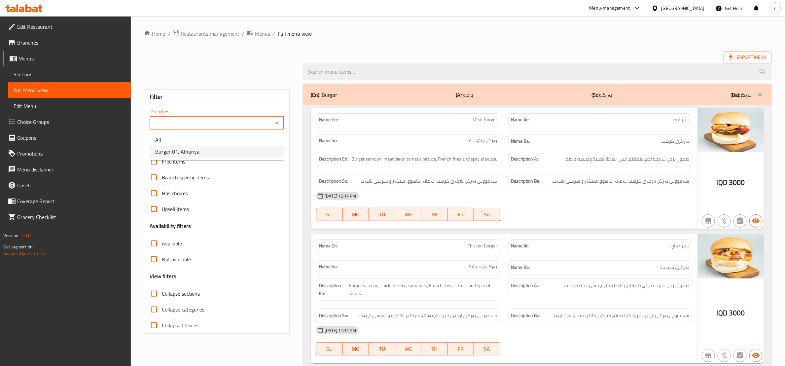
click at [234, 150] on li "Burger 81, Alhuriya" at bounding box center [217, 152] width 134 height 12
type input "Burger 81, Alhuriya"
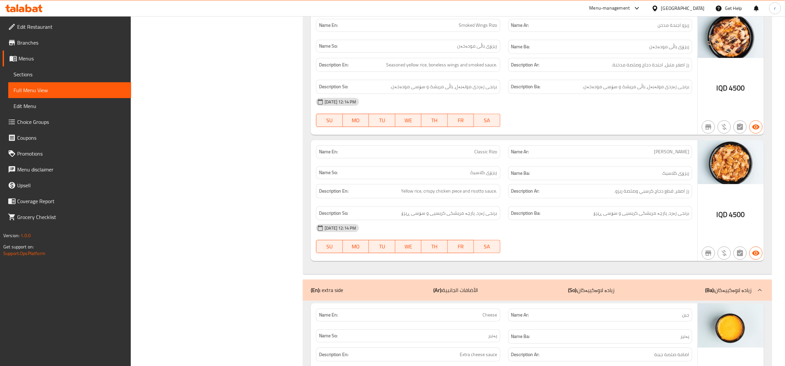
scroll to position [991, 0]
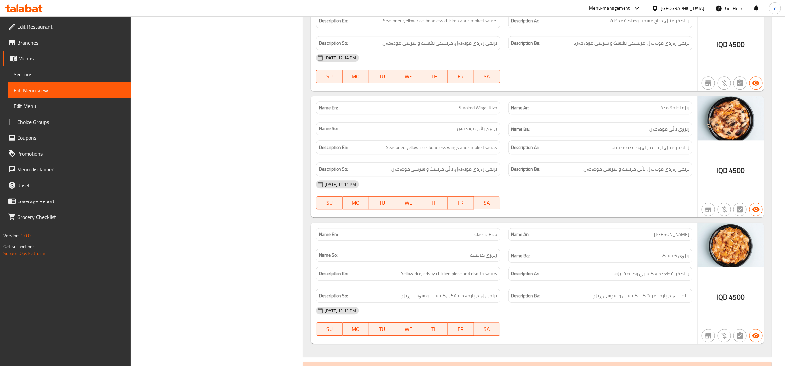
click at [74, 74] on span "Sections" at bounding box center [70, 74] width 112 height 8
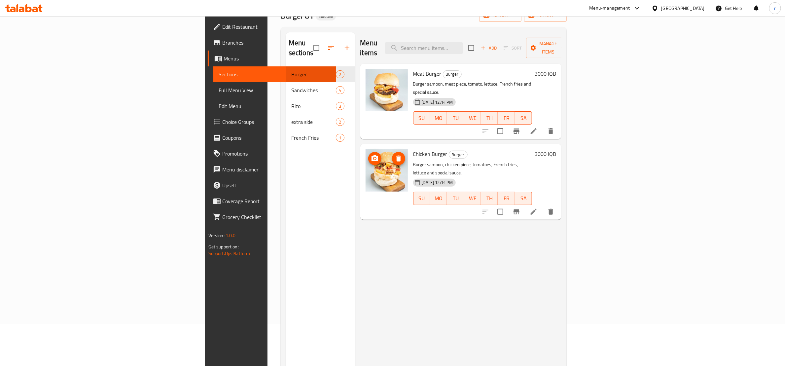
scroll to position [10, 0]
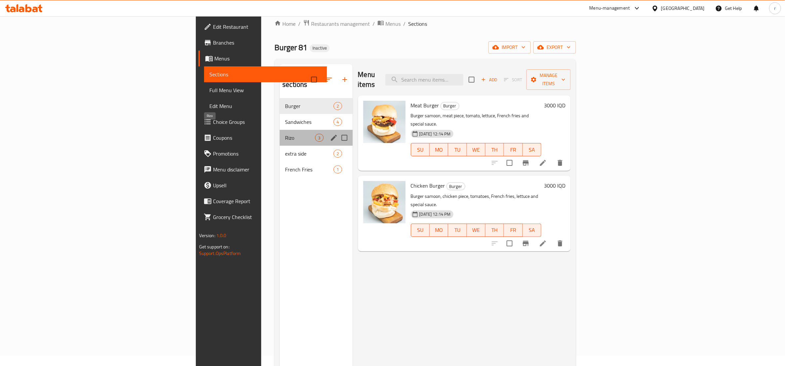
click at [285, 134] on span "Rizo" at bounding box center [300, 138] width 30 height 8
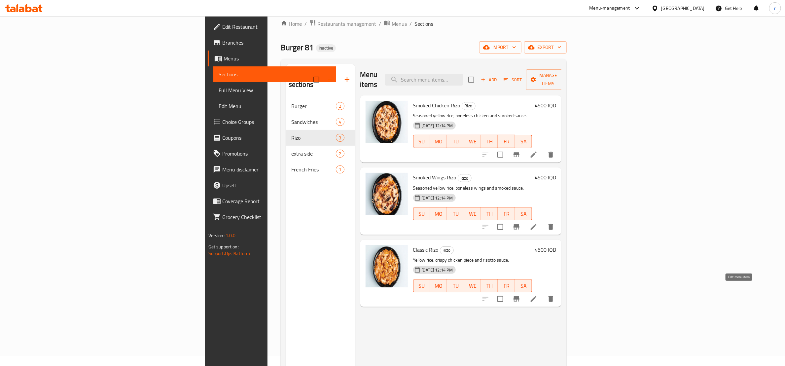
click at [538, 295] on icon at bounding box center [534, 299] width 8 height 8
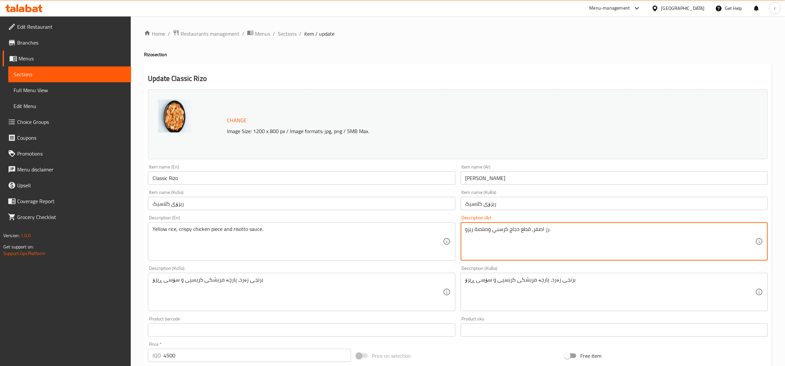
click at [472, 232] on textarea "رز اصفر، قطع دجاج كرسبي وصلصة ريزو." at bounding box center [611, 241] width 290 height 31
click at [171, 180] on input "Classic Rizo" at bounding box center [301, 177] width 307 height 13
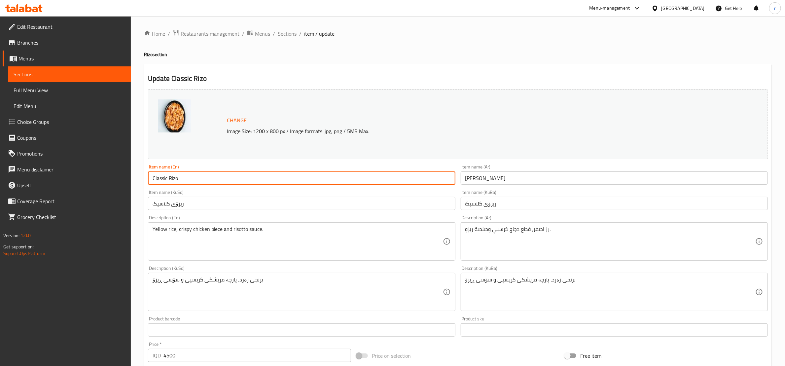
click at [171, 180] on input "Classic Rizo" at bounding box center [301, 177] width 307 height 13
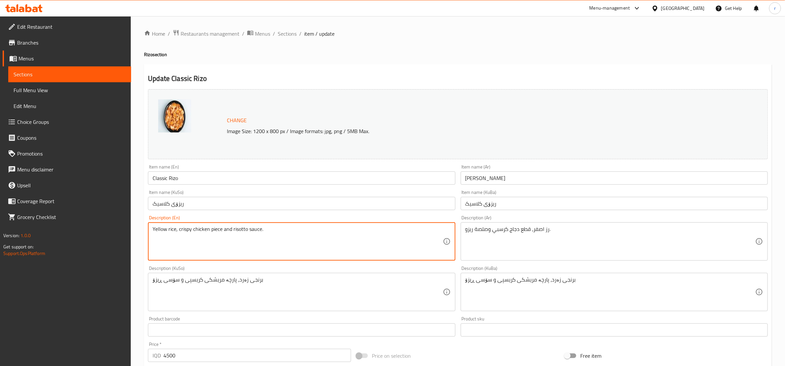
click at [237, 228] on textarea "Yellow rice, crispy chicken piece and risotto sauce." at bounding box center [298, 241] width 290 height 31
paste textarea "Rizo"
click at [233, 229] on textarea "Yellow rice, crispy chicken piece and Rizo sauce." at bounding box center [298, 241] width 290 height 31
click at [286, 246] on textarea "Yellow rice, crispy chicken piece and rizo sauce." at bounding box center [298, 241] width 290 height 31
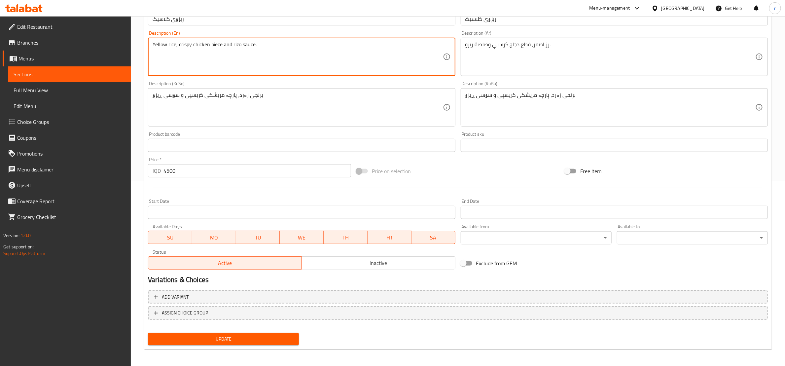
scroll to position [186, 0]
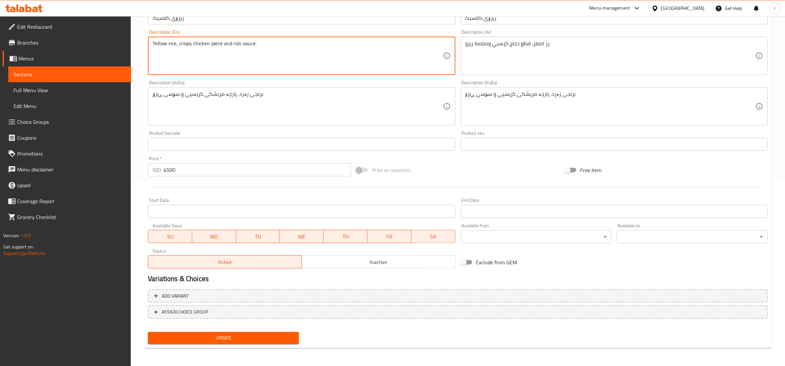
type textarea "Yellow rice, crispy chicken piece and rizo sauce."
click at [241, 339] on span "Update" at bounding box center [223, 338] width 140 height 8
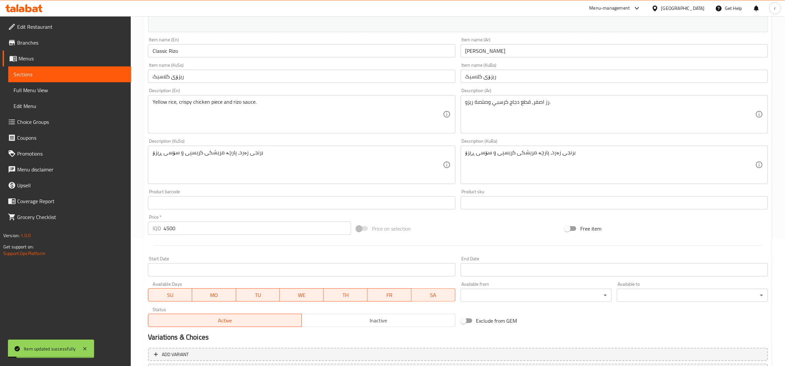
scroll to position [103, 0]
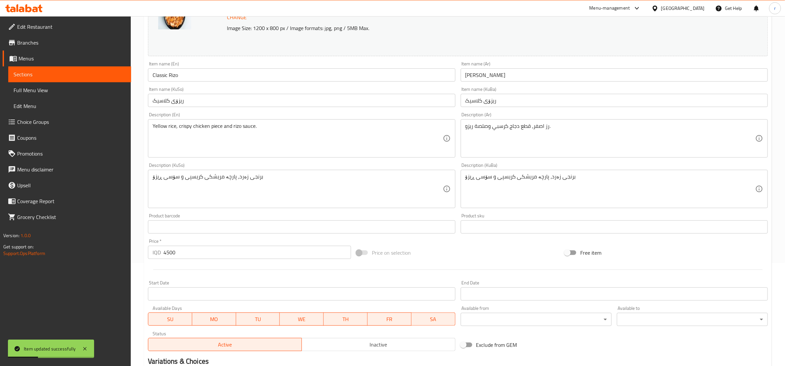
click at [43, 88] on span "Full Menu View" at bounding box center [70, 90] width 112 height 8
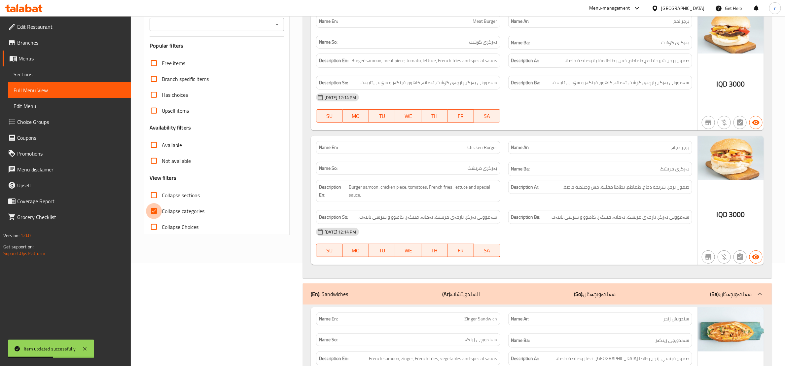
click at [158, 211] on input "Collapse categories" at bounding box center [154, 211] width 16 height 16
checkbox input "false"
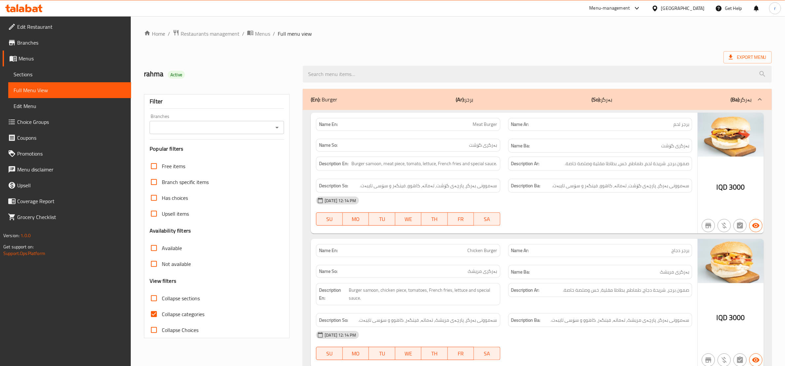
click at [281, 119] on div "Branches Branches" at bounding box center [217, 124] width 134 height 20
click at [277, 128] on icon "Open" at bounding box center [277, 128] width 3 height 2
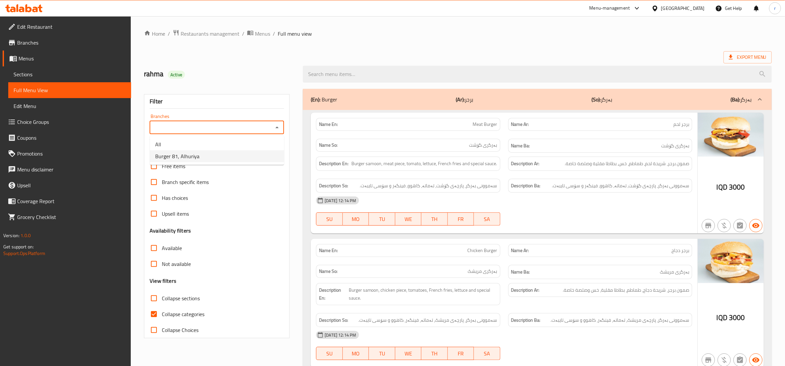
click at [236, 161] on li "Burger 81, Alhuriya" at bounding box center [217, 156] width 134 height 12
type input "Burger 81, Alhuriya"
click at [152, 310] on input "Collapse categories" at bounding box center [154, 314] width 16 height 16
checkbox input "false"
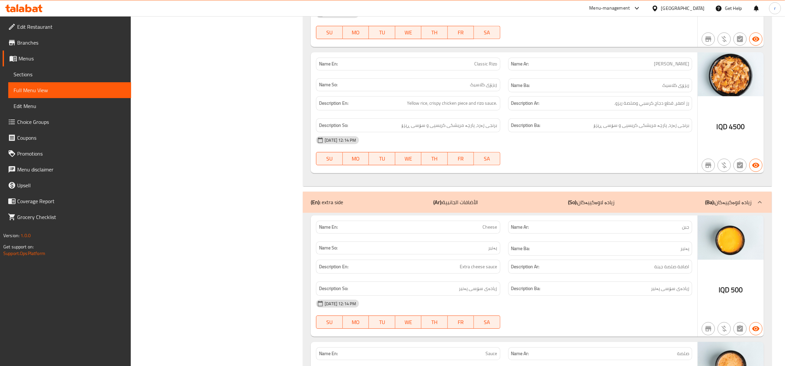
scroll to position [1074, 0]
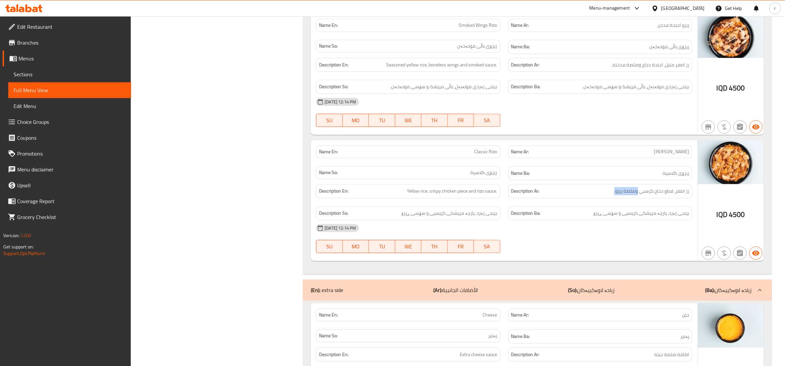
drag, startPoint x: 638, startPoint y: 201, endPoint x: 602, endPoint y: 207, distance: 36.7
click at [602, 198] on div "Description Ar: رز اصفر، قطع دجاج كرسبي وصلصة ريزو." at bounding box center [601, 191] width 184 height 14
copy span "وصلصة ريزو."
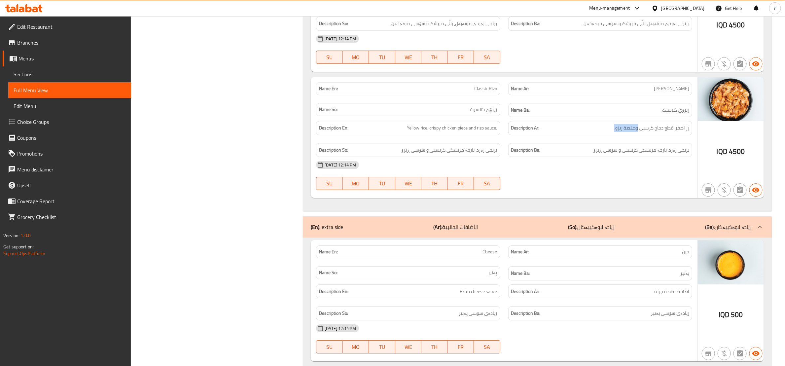
scroll to position [1156, 0]
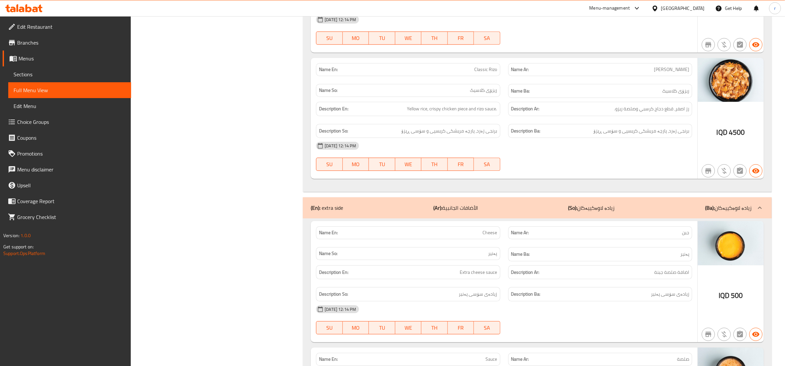
click at [625, 154] on div "[DATE] 12:14 PM" at bounding box center [504, 146] width 384 height 16
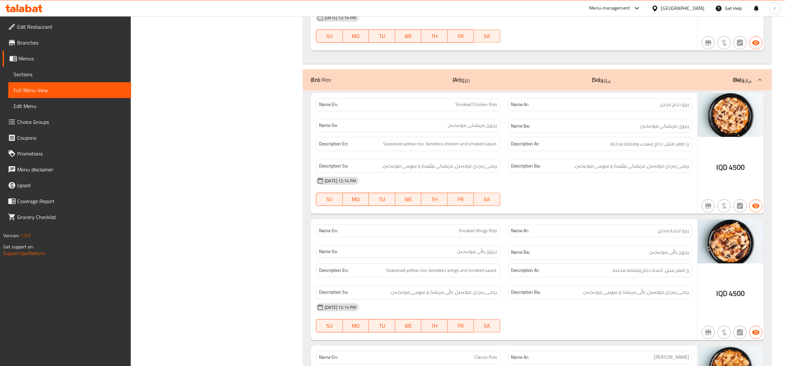
scroll to position [645, 0]
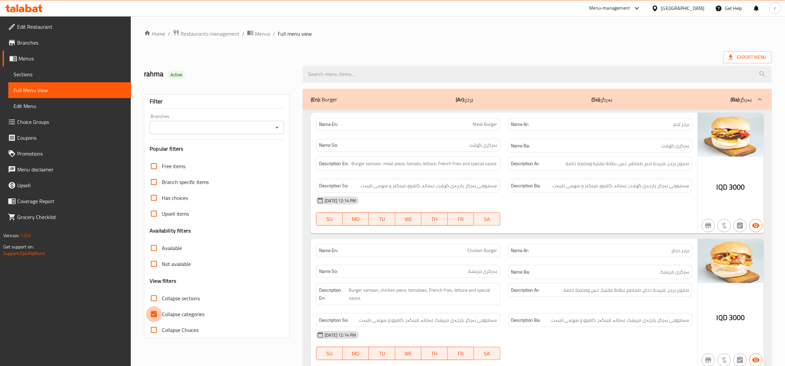
click at [156, 310] on input "Collapse categories" at bounding box center [154, 314] width 16 height 16
checkbox input "false"
click at [278, 125] on icon "Open" at bounding box center [277, 128] width 8 height 8
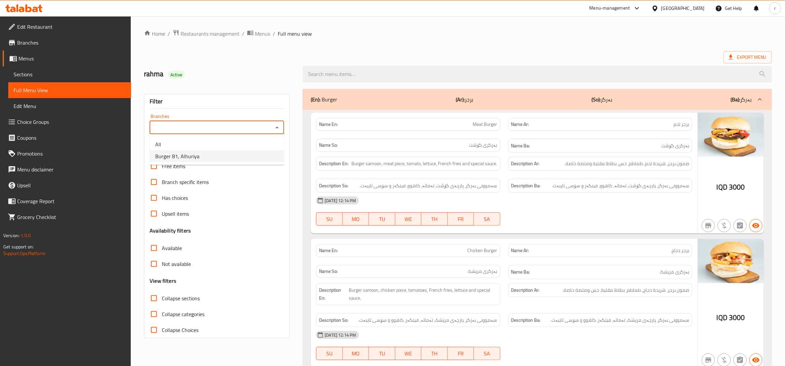
click at [265, 155] on li "Burger 81, Alhuriya" at bounding box center [217, 156] width 134 height 12
type input "Burger 81, Alhuriya"
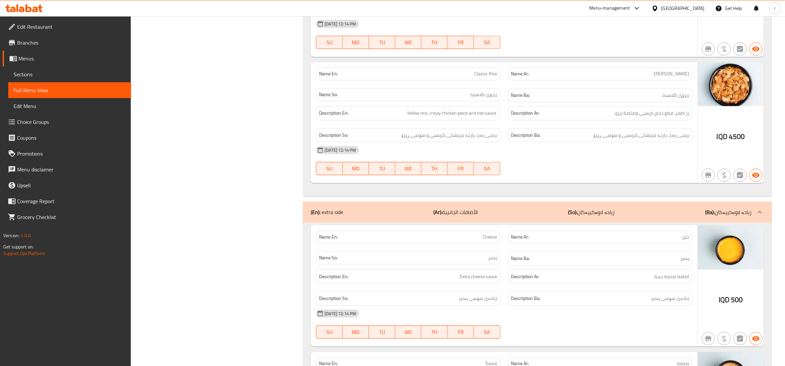
scroll to position [1133, 0]
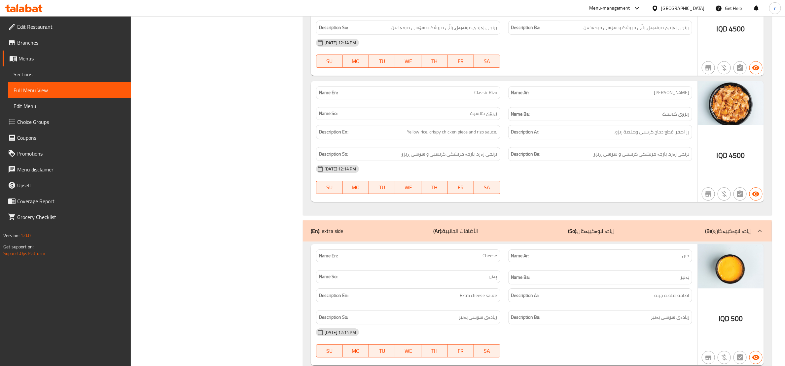
click at [30, 8] on icon at bounding box center [28, 8] width 6 height 8
